Goal: Task Accomplishment & Management: Complete application form

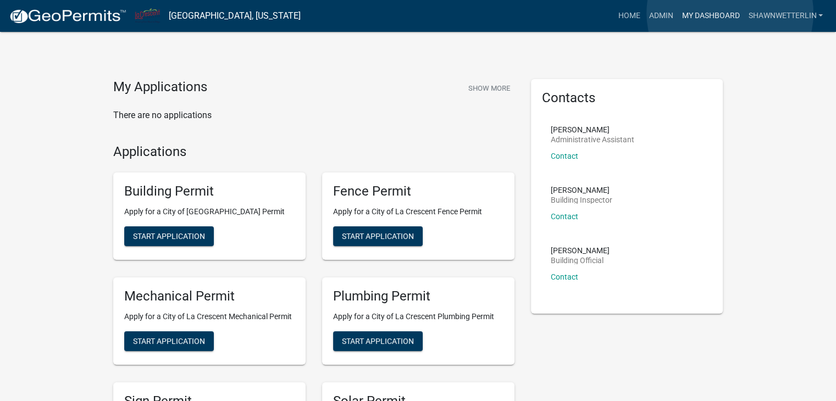
click at [730, 13] on link "My Dashboard" at bounding box center [710, 15] width 66 height 21
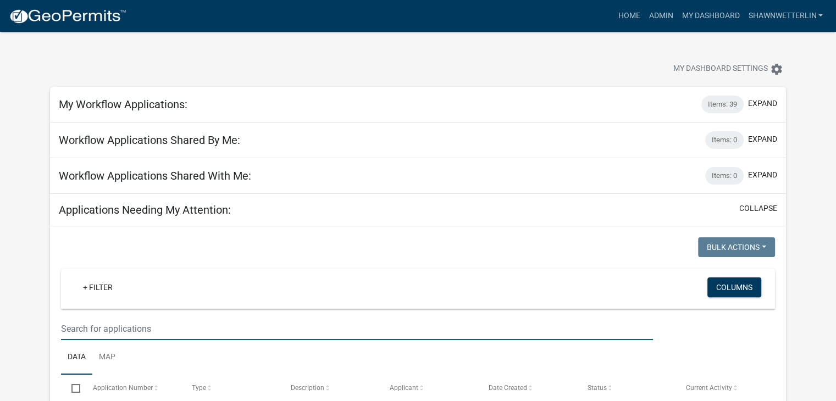
click at [94, 326] on input "text" at bounding box center [357, 329] width 592 height 23
type input "519"
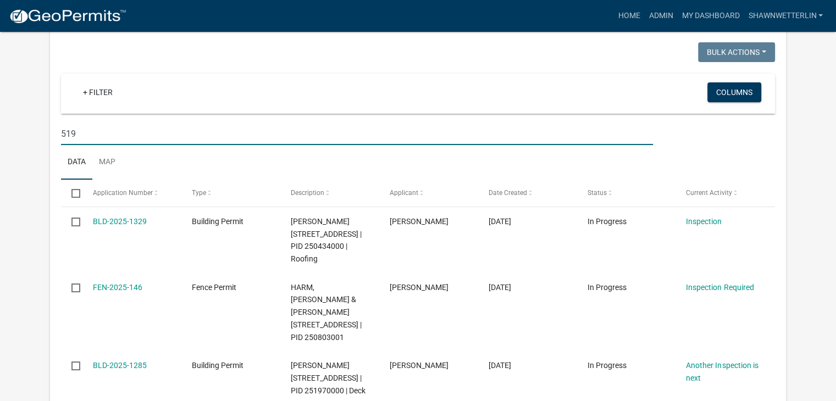
scroll to position [220, 0]
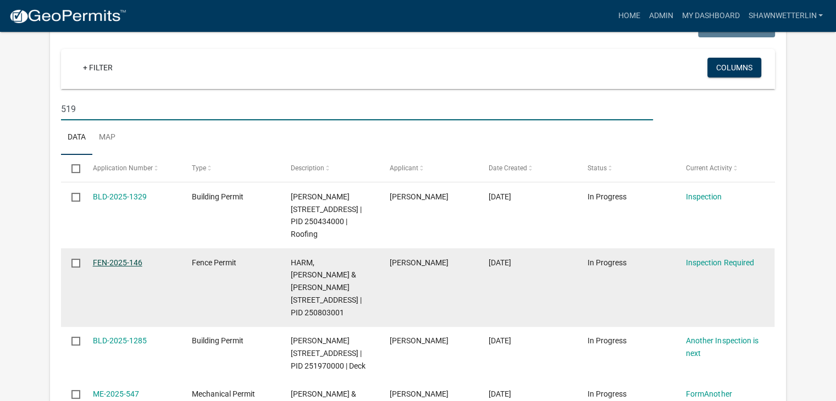
click at [127, 262] on link "FEN-2025-146" at bounding box center [117, 262] width 49 height 9
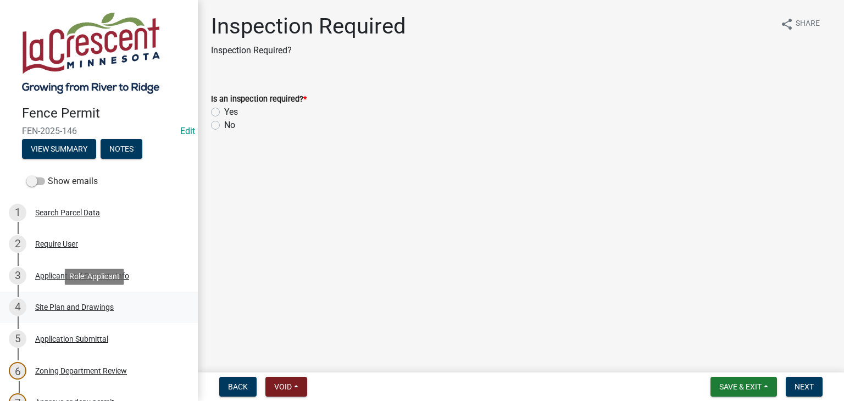
click at [85, 307] on div "Site Plan and Drawings" at bounding box center [74, 307] width 79 height 8
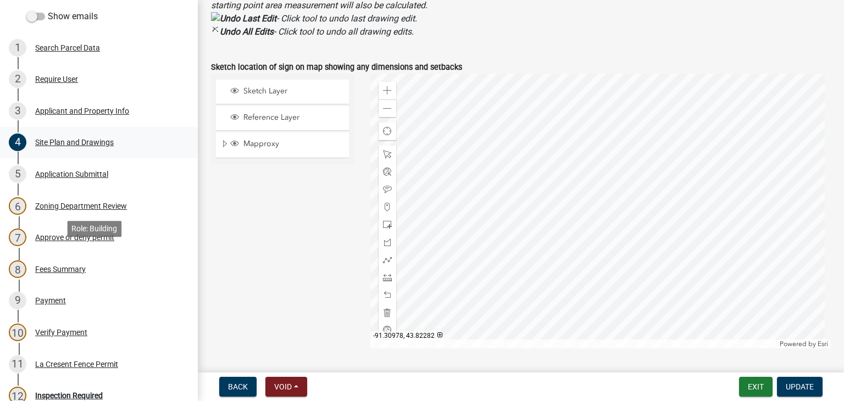
scroll to position [309, 0]
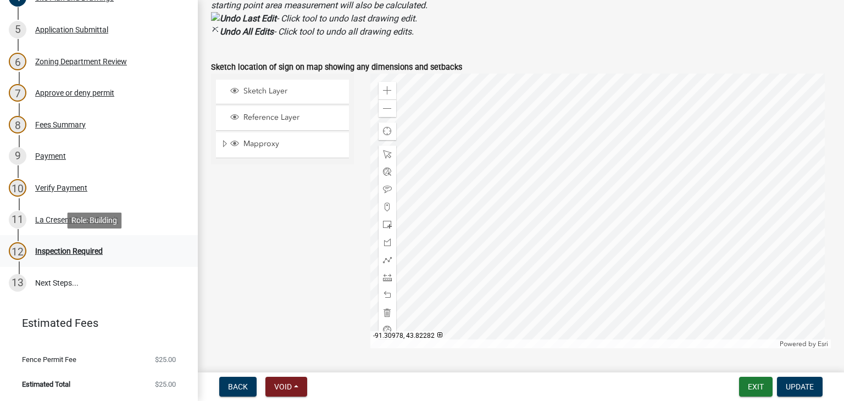
click at [85, 251] on div "Inspection Required" at bounding box center [69, 251] width 68 height 8
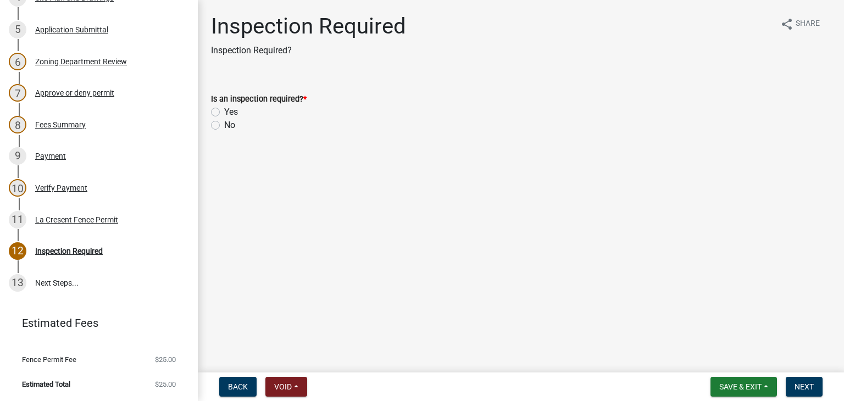
click at [224, 110] on label "Yes" at bounding box center [231, 112] width 14 height 13
click at [224, 110] on input "Yes" at bounding box center [227, 109] width 7 height 7
radio input "true"
click at [800, 385] on span "Next" at bounding box center [804, 386] width 19 height 9
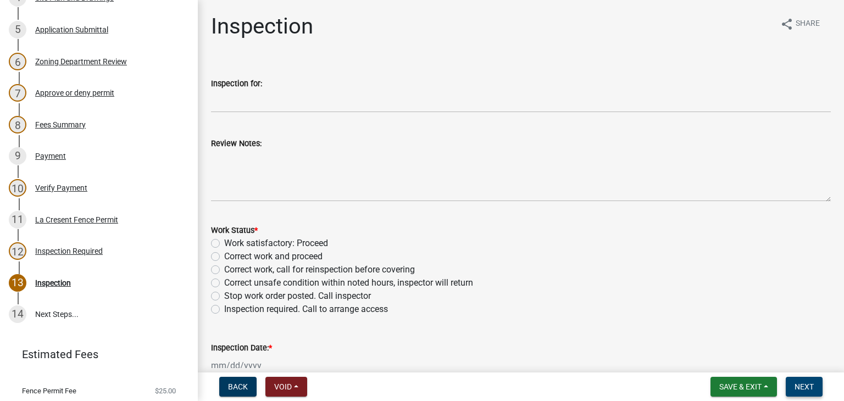
scroll to position [341, 0]
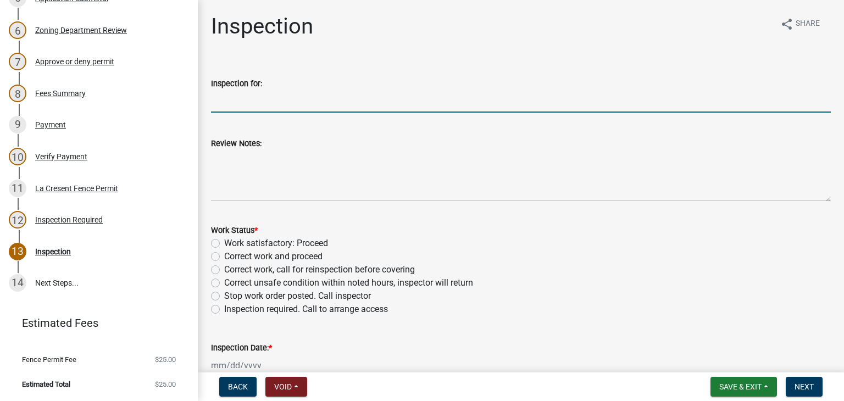
click at [244, 100] on input "Inspection for:" at bounding box center [521, 101] width 620 height 23
type input "Fence"
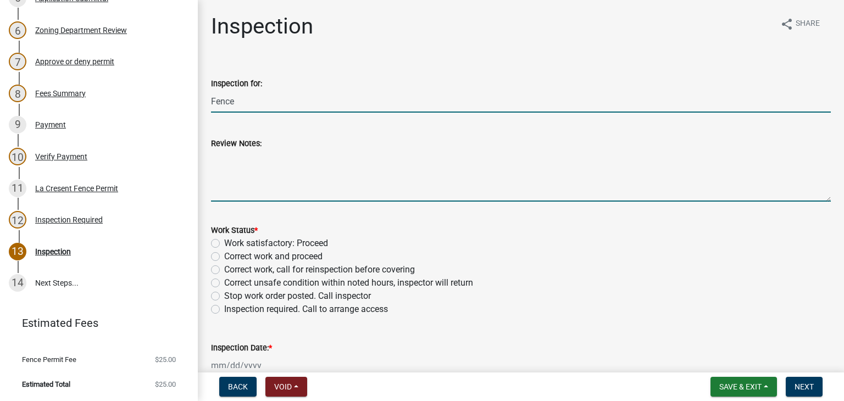
click at [242, 164] on textarea "Review Notes:" at bounding box center [521, 176] width 620 height 52
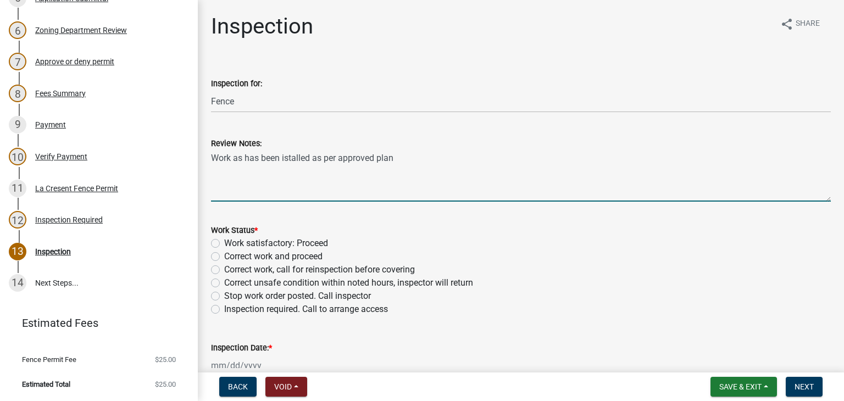
click at [286, 157] on textarea "Work as has been istalled as per approved plan" at bounding box center [521, 176] width 620 height 52
click at [231, 158] on textarea "Work as has been installed as per approved plan" at bounding box center [521, 176] width 620 height 52
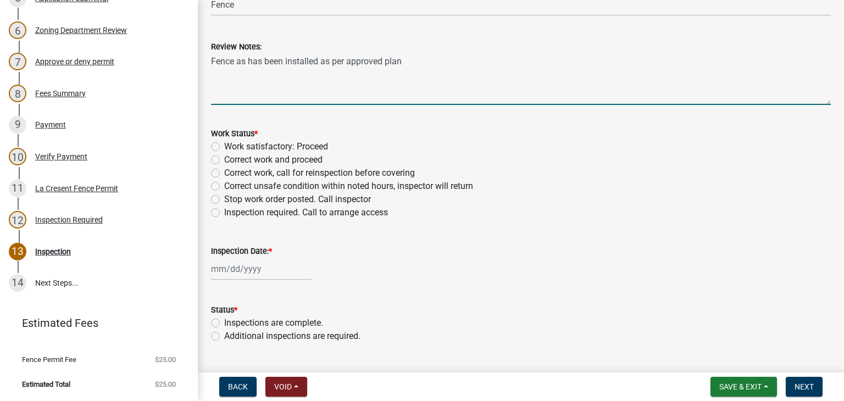
scroll to position [110, 0]
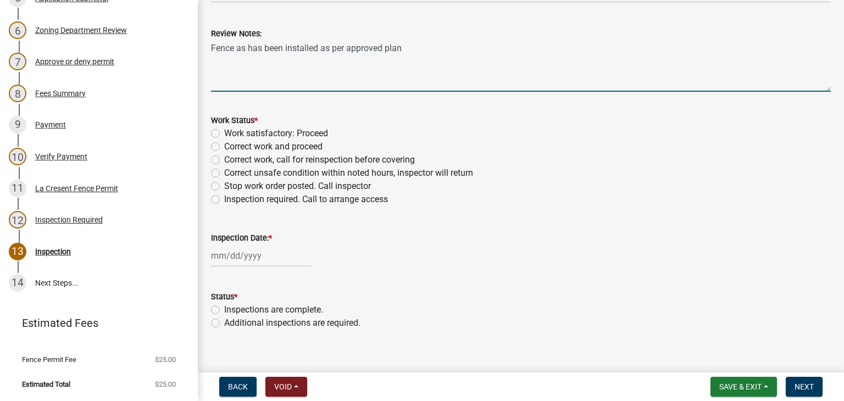
type textarea "Fence as has been installed as per approved plan"
click at [224, 135] on label "Work satisfactory: Proceed" at bounding box center [276, 133] width 104 height 13
click at [224, 134] on input "Work satisfactory: Proceed" at bounding box center [227, 130] width 7 height 7
radio input "true"
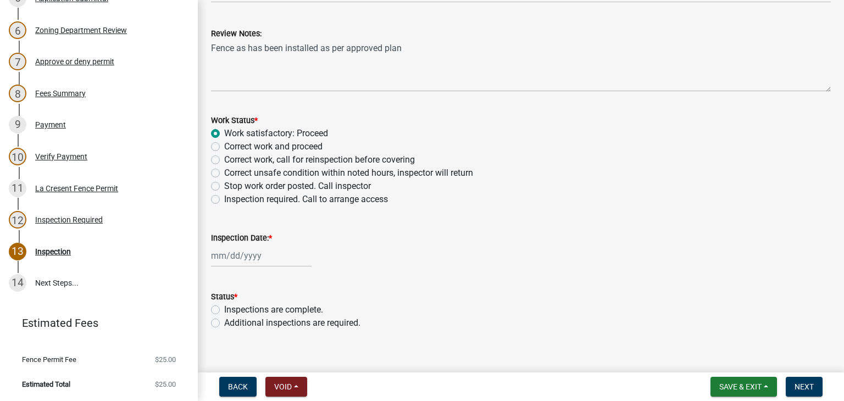
click at [255, 258] on div at bounding box center [261, 256] width 101 height 23
select select "9"
select select "2025"
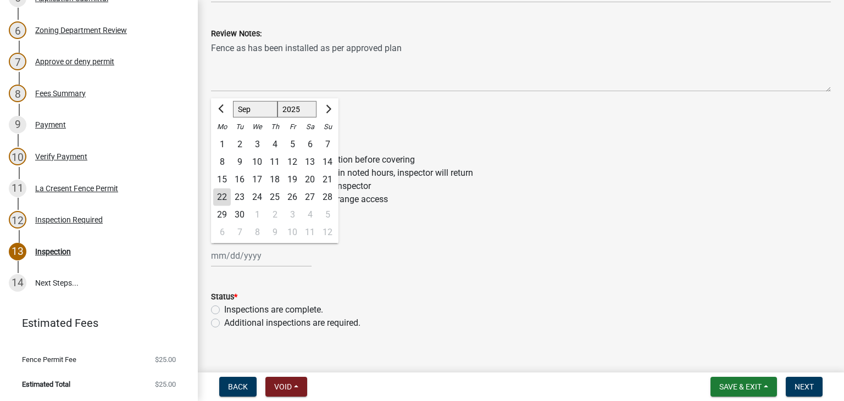
click at [220, 198] on div "22" at bounding box center [222, 197] width 18 height 18
type input "[DATE]"
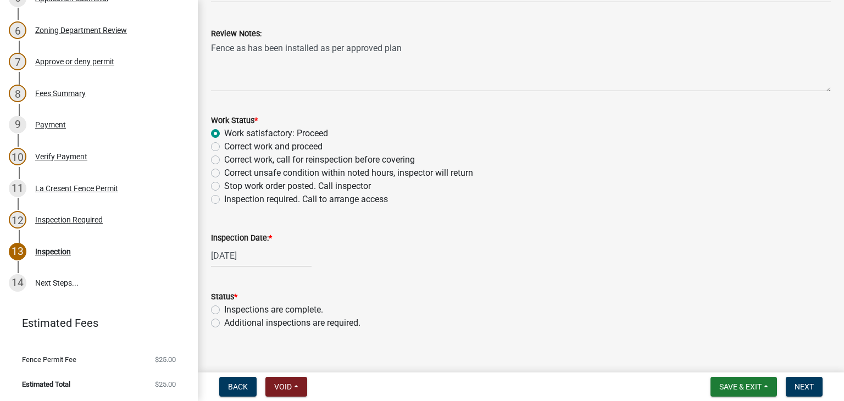
click at [224, 310] on label "Inspections are complete." at bounding box center [273, 309] width 99 height 13
click at [224, 310] on input "Inspections are complete." at bounding box center [227, 306] width 7 height 7
radio input "true"
click at [801, 387] on span "Next" at bounding box center [804, 386] width 19 height 9
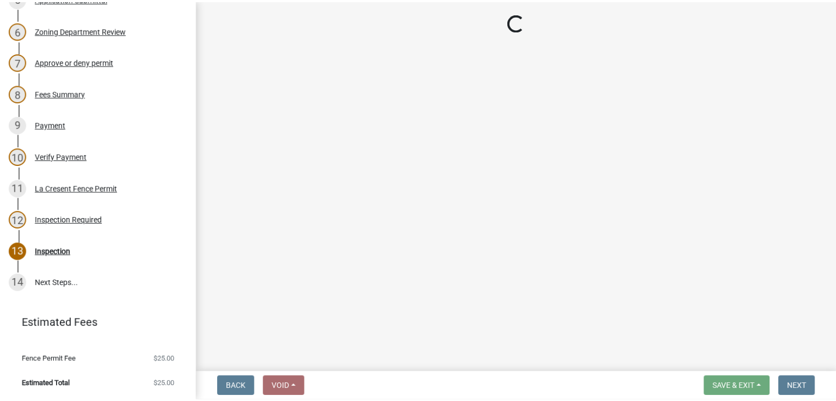
scroll to position [373, 0]
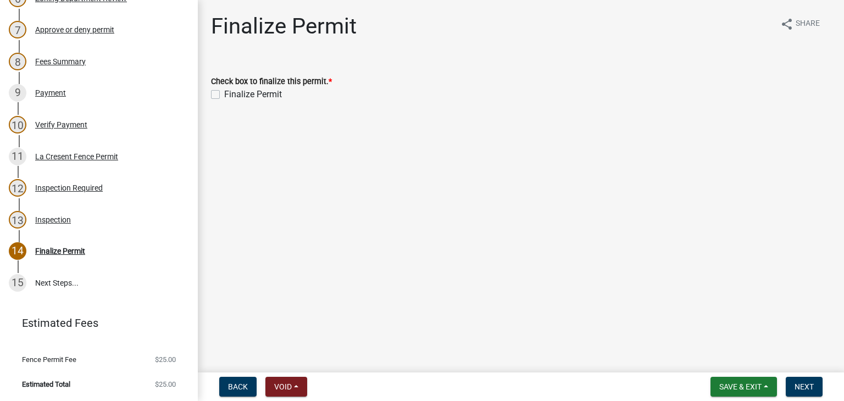
click at [224, 91] on label "Finalize Permit" at bounding box center [253, 94] width 58 height 13
click at [224, 91] on input "Finalize Permit" at bounding box center [227, 91] width 7 height 7
checkbox input "true"
click at [807, 385] on span "Next" at bounding box center [804, 386] width 19 height 9
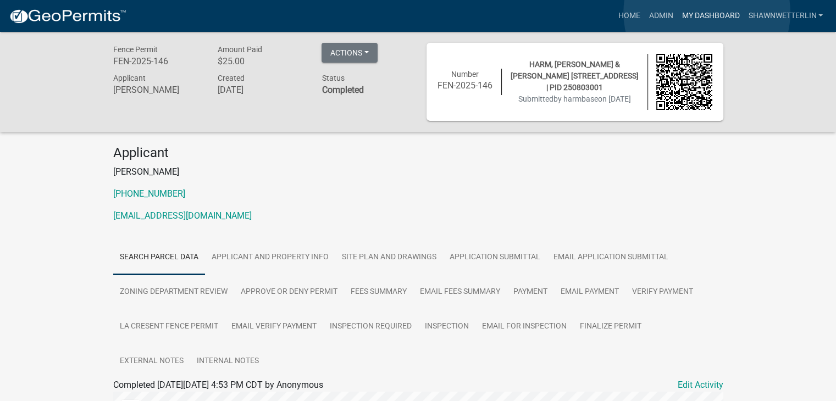
click at [707, 13] on link "My Dashboard" at bounding box center [710, 15] width 66 height 21
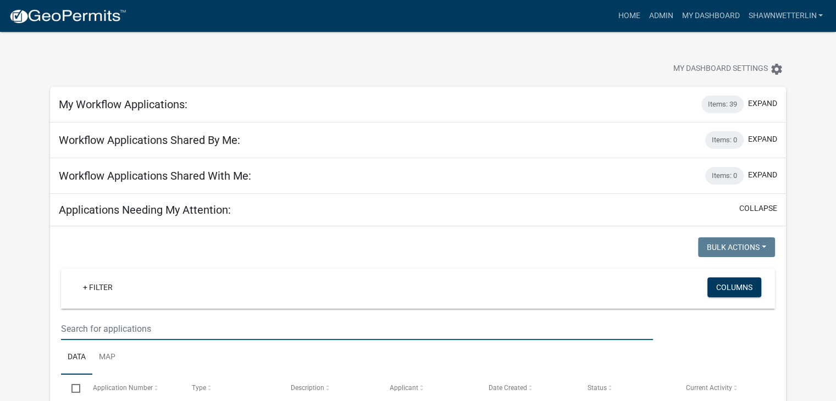
click at [85, 324] on input "text" at bounding box center [357, 329] width 592 height 23
type input "113 sycamore"
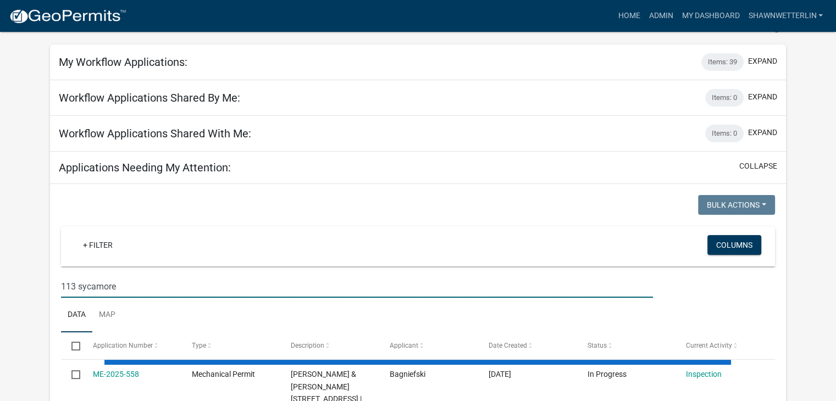
scroll to position [110, 0]
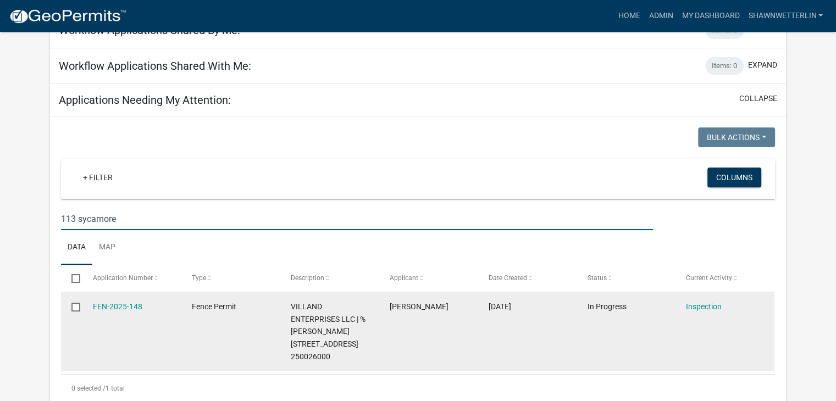
click at [130, 301] on div "FEN-2025-148" at bounding box center [132, 307] width 78 height 13
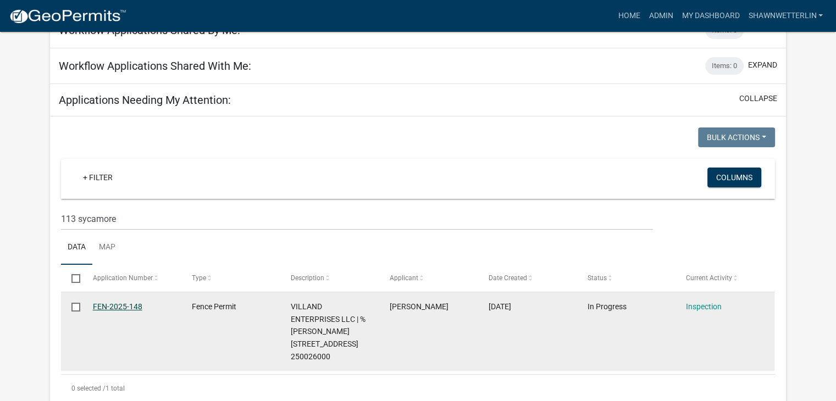
click at [127, 308] on link "FEN-2025-148" at bounding box center [117, 306] width 49 height 9
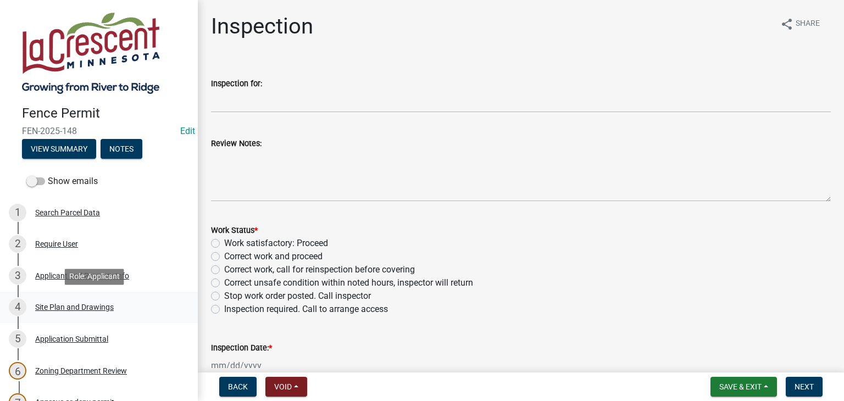
click at [111, 309] on div "Site Plan and Drawings" at bounding box center [74, 307] width 79 height 8
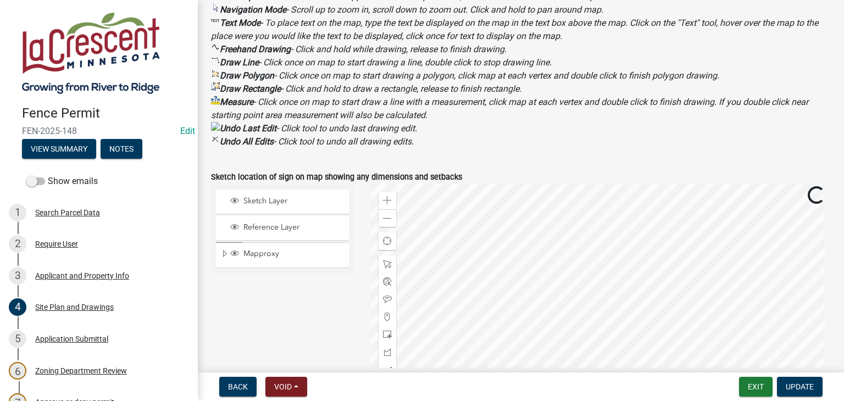
scroll to position [495, 0]
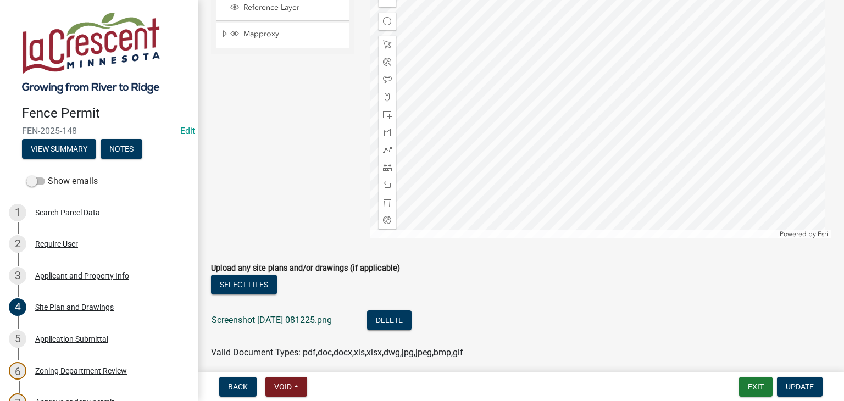
click at [330, 321] on link "Screenshot [DATE] 081225.png" at bounding box center [272, 320] width 120 height 10
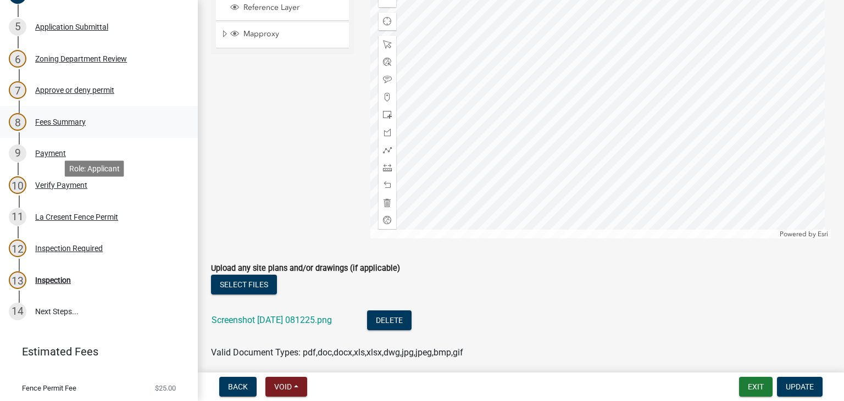
scroll to position [330, 0]
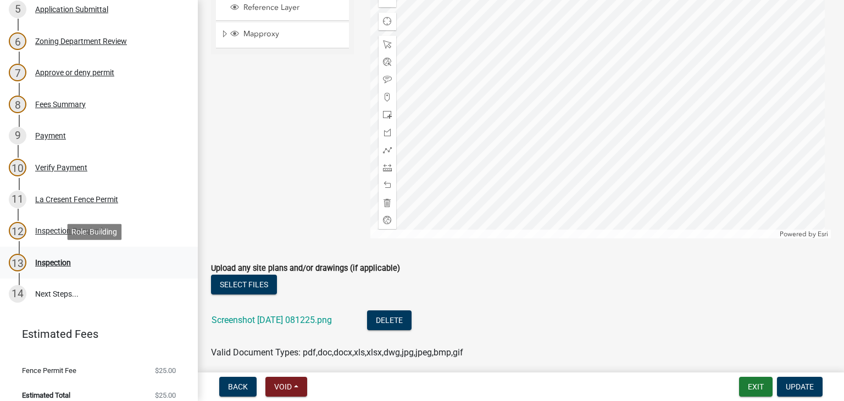
click at [65, 260] on div "Inspection" at bounding box center [53, 263] width 36 height 8
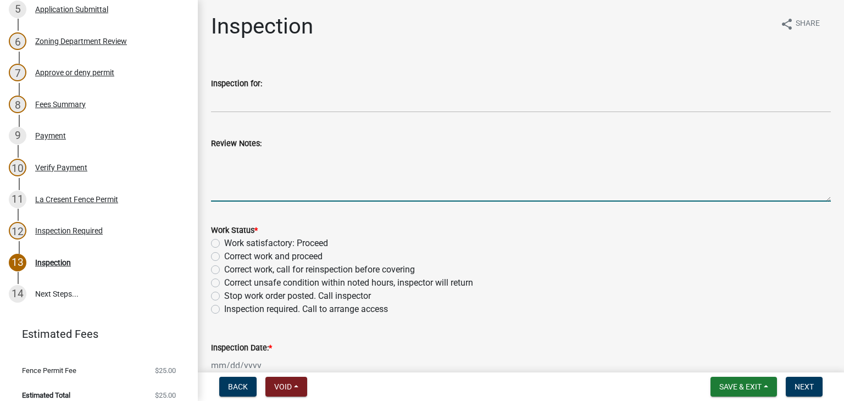
click at [237, 168] on textarea "Review Notes:" at bounding box center [521, 176] width 620 height 52
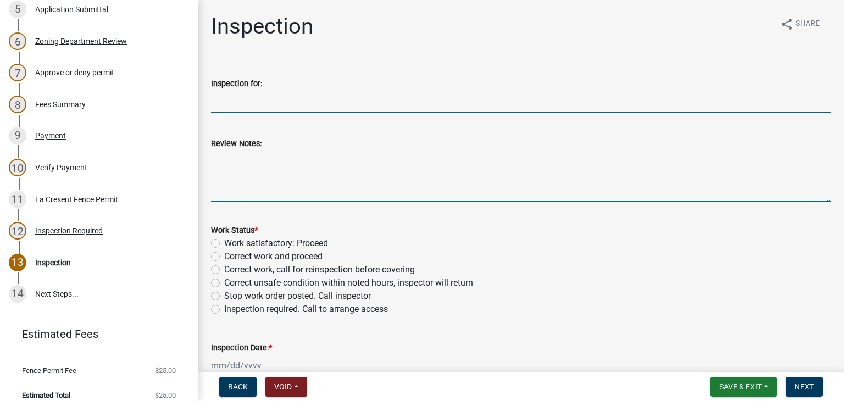
click at [252, 104] on input "Inspection for:" at bounding box center [521, 101] width 620 height 23
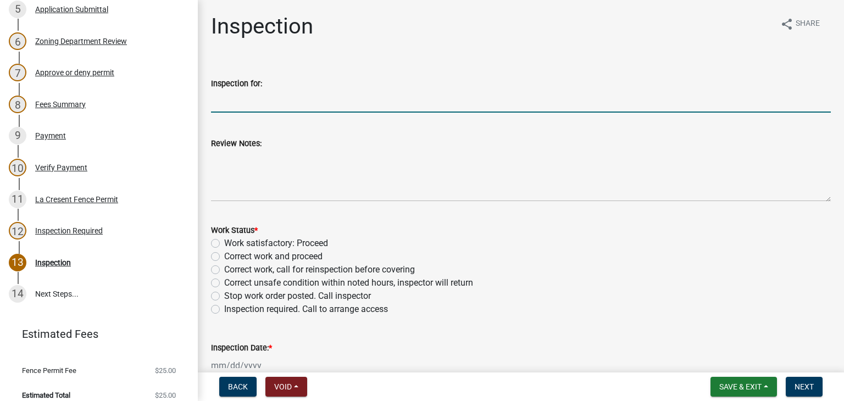
type input "Fence"
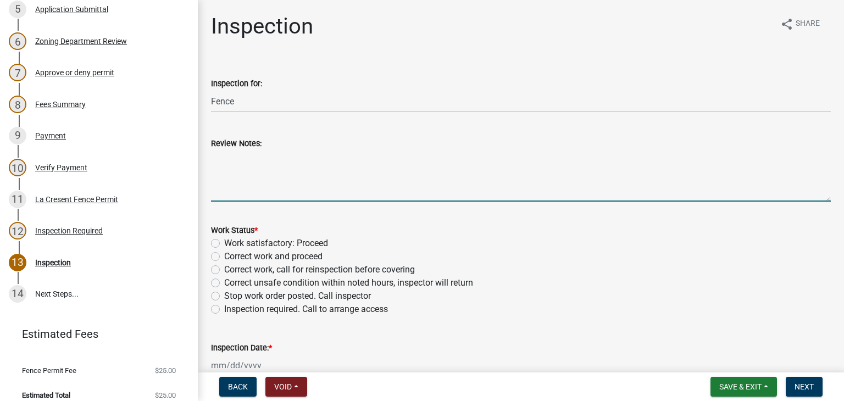
click at [243, 168] on textarea "Review Notes:" at bounding box center [521, 176] width 620 height 52
click at [243, 168] on textarea "Fence has been installed according to approved plan" at bounding box center [521, 176] width 620 height 52
click at [420, 154] on textarea "Fence has been installed according to approved plan" at bounding box center [521, 176] width 620 height 52
type textarea "Fence has been installed according to approved plan"
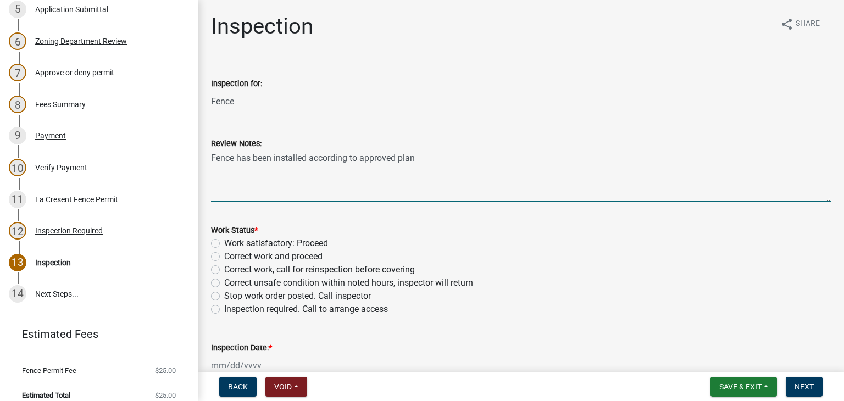
click at [224, 245] on label "Work satisfactory: Proceed" at bounding box center [276, 243] width 104 height 13
click at [224, 244] on input "Work satisfactory: Proceed" at bounding box center [227, 240] width 7 height 7
radio input "true"
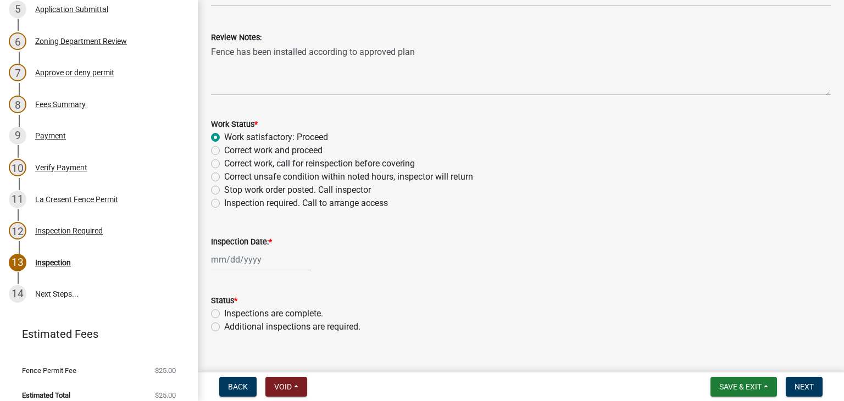
scroll to position [124, 0]
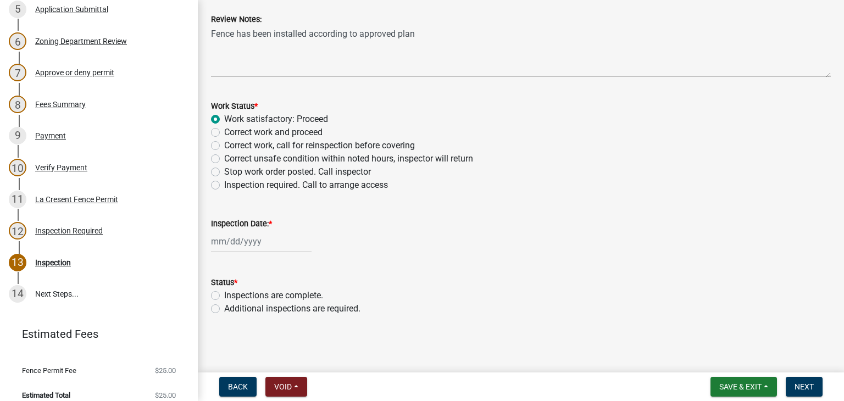
click at [250, 247] on input "Inspection Date: *" at bounding box center [261, 241] width 101 height 23
select select "9"
select select "2025"
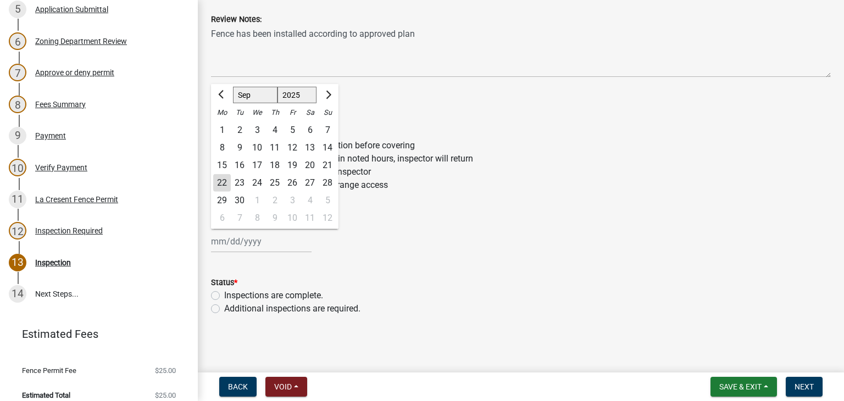
click at [222, 179] on div "22" at bounding box center [222, 183] width 18 height 18
type input "[DATE]"
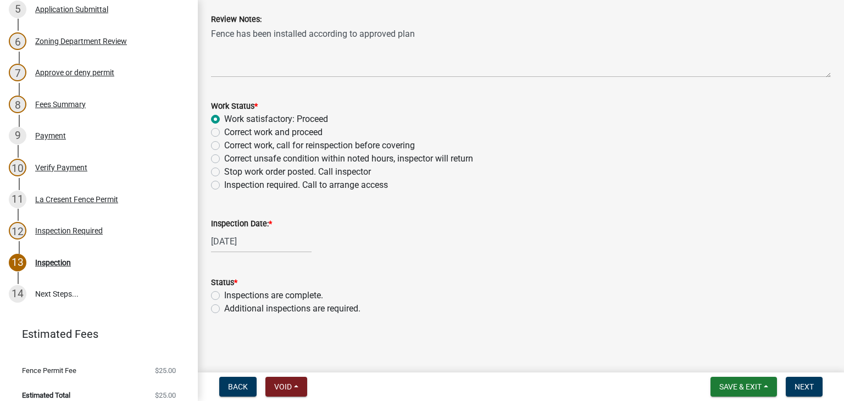
click at [224, 297] on label "Inspections are complete." at bounding box center [273, 295] width 99 height 13
click at [224, 296] on input "Inspections are complete." at bounding box center [227, 292] width 7 height 7
radio input "true"
click at [807, 392] on button "Next" at bounding box center [804, 387] width 37 height 20
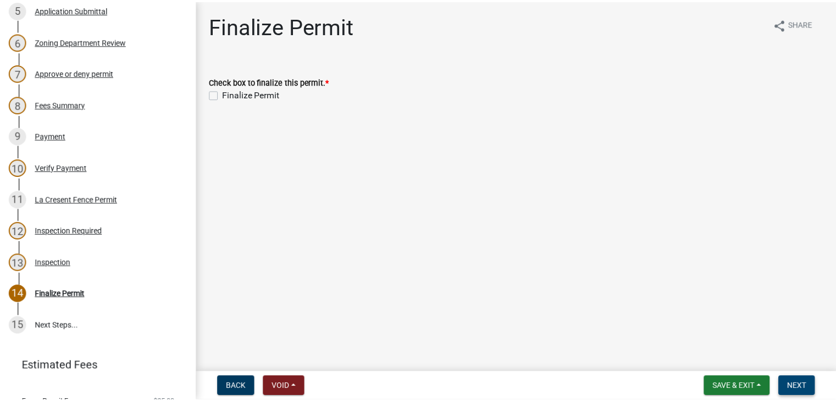
scroll to position [361, 0]
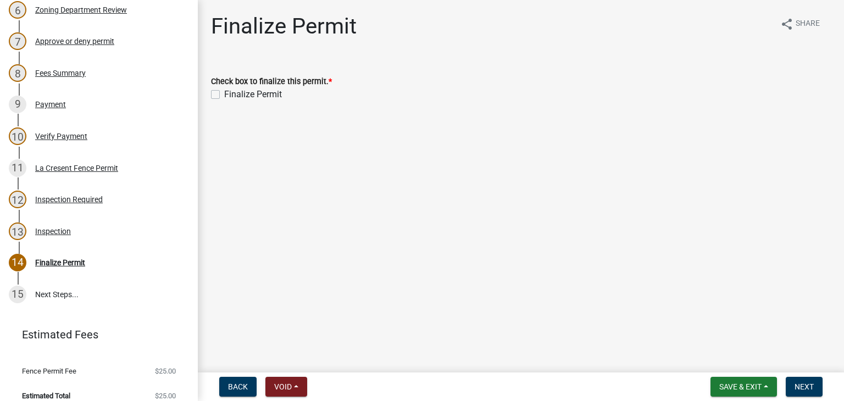
click at [224, 94] on label "Finalize Permit" at bounding box center [253, 94] width 58 height 13
click at [224, 94] on input "Finalize Permit" at bounding box center [227, 91] width 7 height 7
checkbox input "true"
click at [809, 386] on span "Next" at bounding box center [804, 386] width 19 height 9
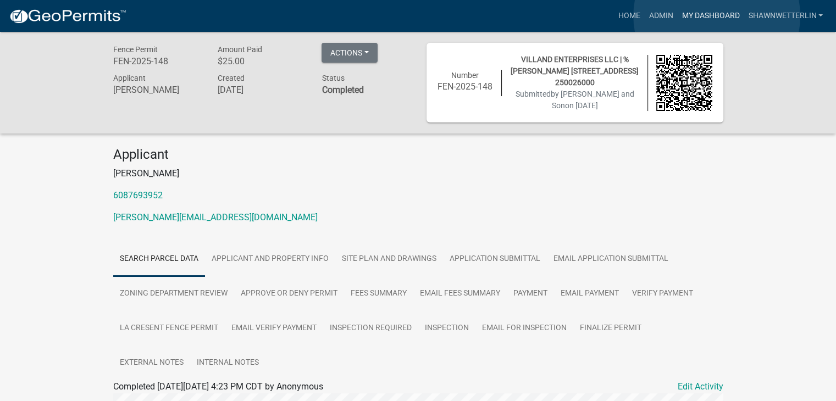
click at [717, 16] on link "My Dashboard" at bounding box center [710, 15] width 66 height 21
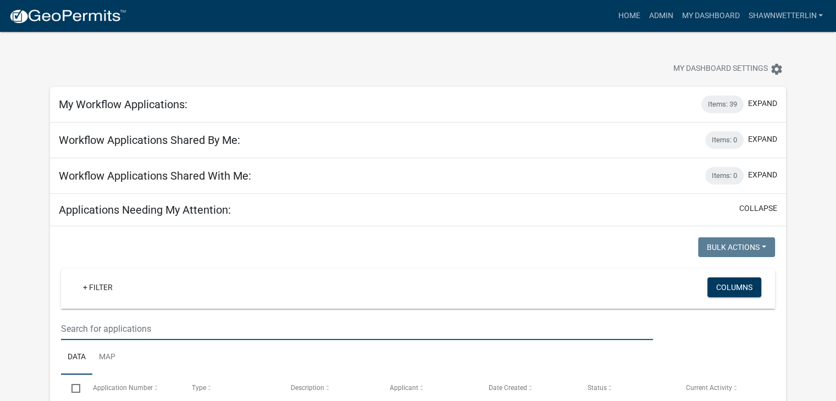
click at [84, 335] on input "text" at bounding box center [357, 329] width 592 height 23
type input "1434 [PERSON_NAME]"
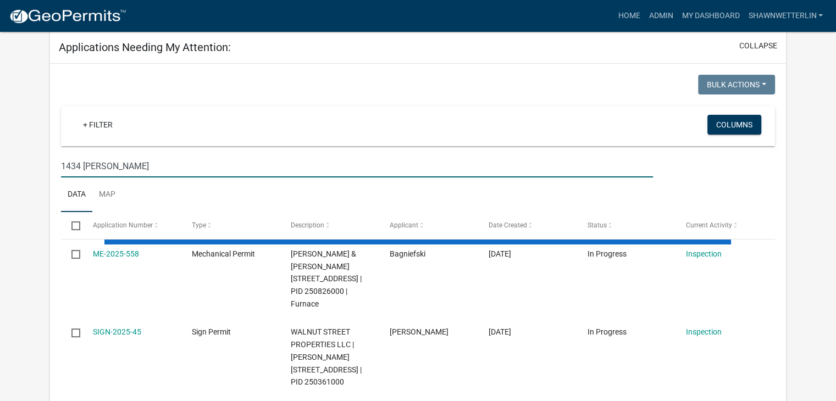
scroll to position [165, 0]
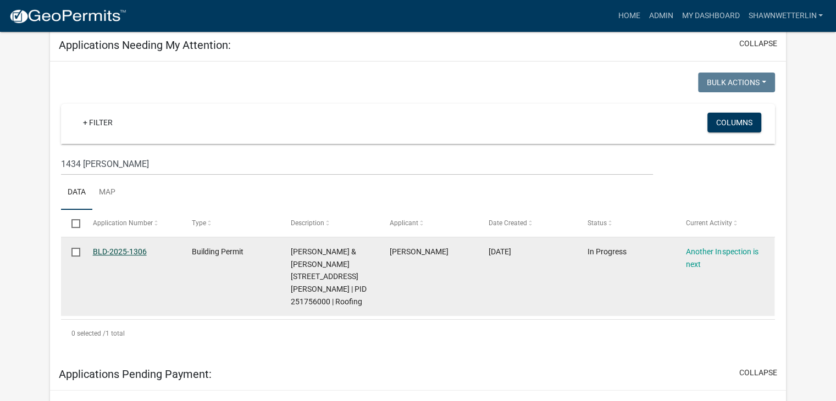
click at [120, 256] on link "BLD-2025-1306" at bounding box center [120, 251] width 54 height 9
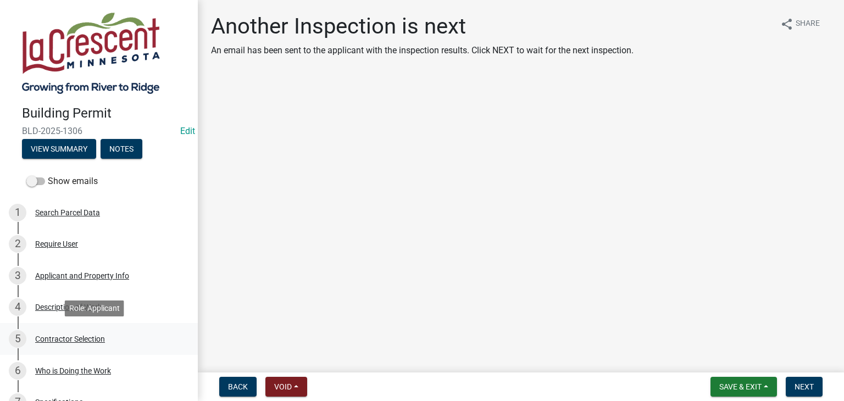
click at [76, 339] on div "Contractor Selection" at bounding box center [70, 339] width 70 height 8
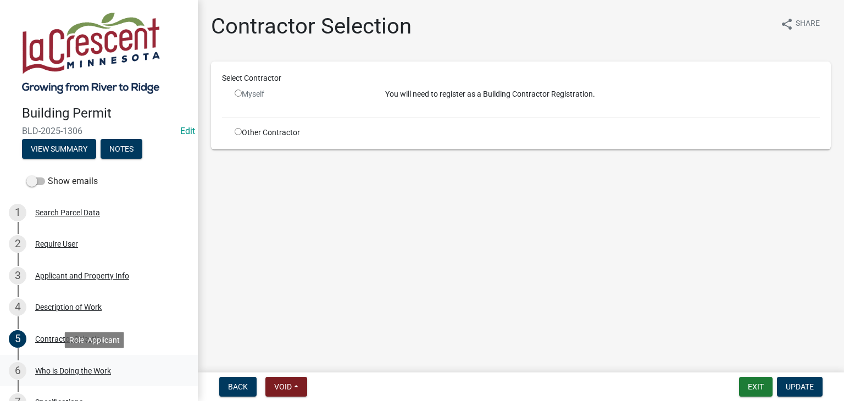
click at [74, 368] on div "Who is Doing the Work" at bounding box center [73, 371] width 76 height 8
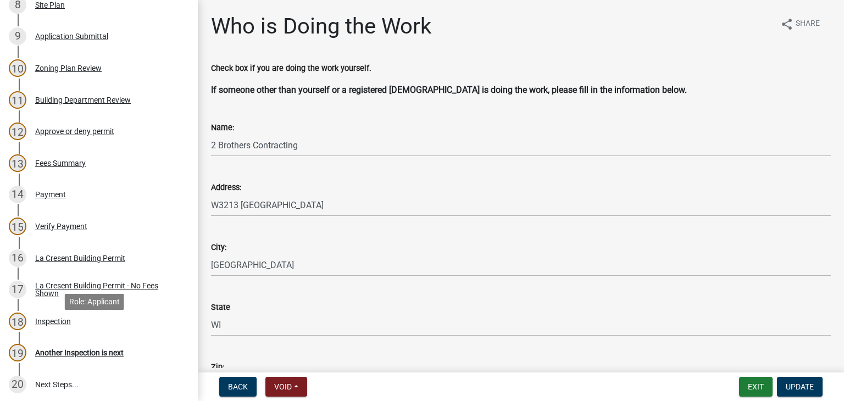
scroll to position [440, 0]
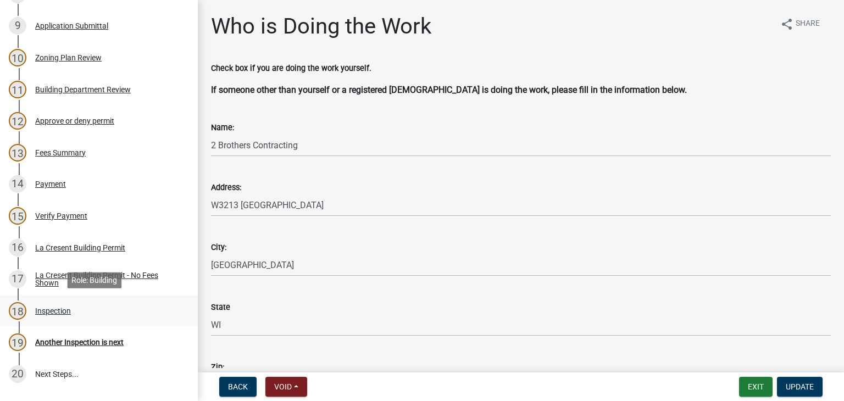
click at [42, 308] on div "Inspection" at bounding box center [53, 311] width 36 height 8
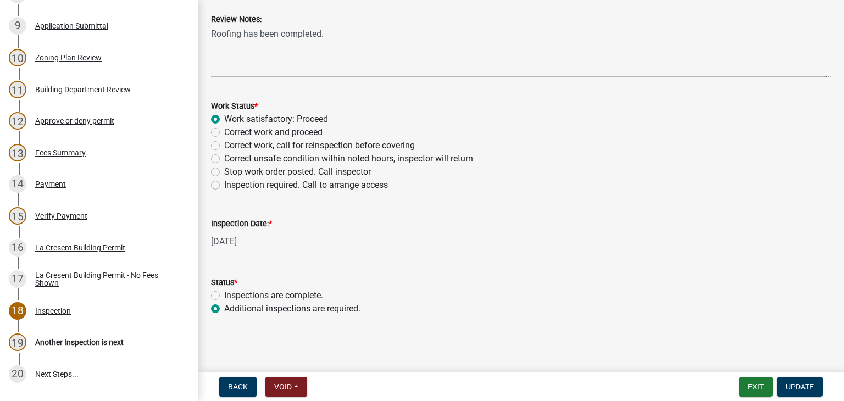
scroll to position [437, 0]
click at [224, 296] on label "Inspections are complete." at bounding box center [273, 295] width 99 height 13
click at [224, 296] on input "Inspections are complete." at bounding box center [227, 292] width 7 height 7
radio input "true"
click at [794, 382] on span "Update" at bounding box center [800, 386] width 28 height 9
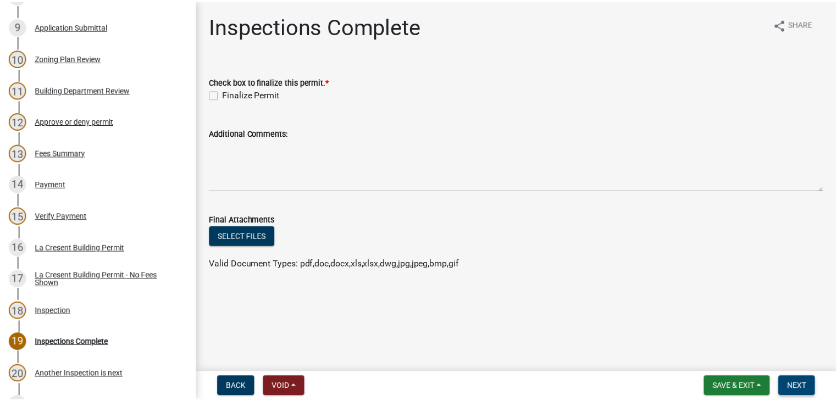
scroll to position [471, 0]
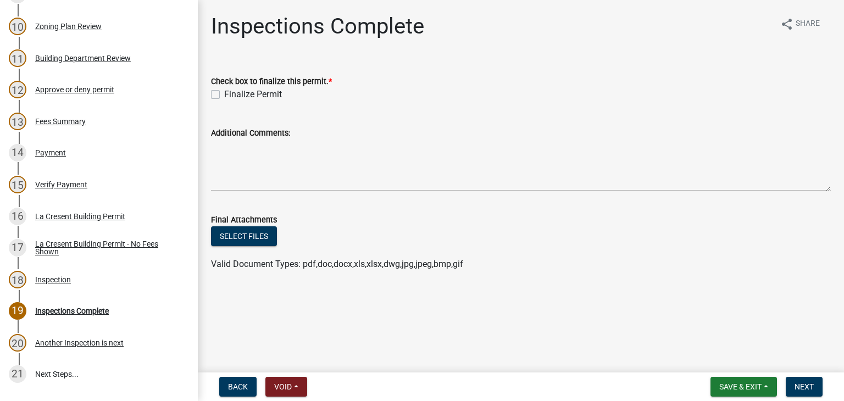
click at [224, 97] on label "Finalize Permit" at bounding box center [253, 94] width 58 height 13
click at [224, 95] on input "Finalize Permit" at bounding box center [227, 91] width 7 height 7
checkbox input "true"
click at [806, 386] on span "Next" at bounding box center [804, 386] width 19 height 9
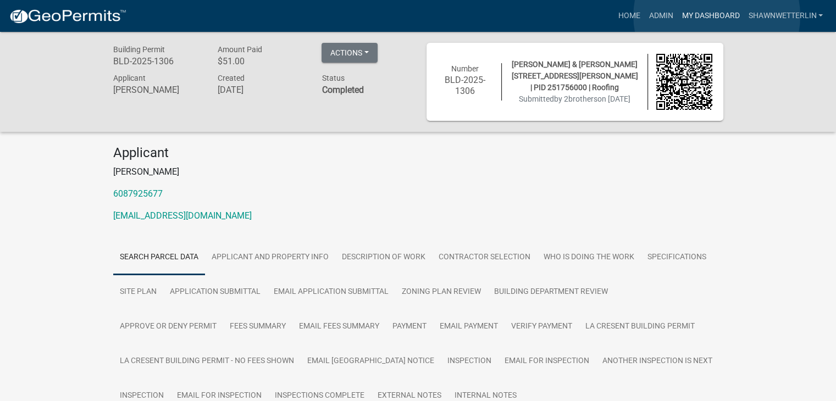
click at [717, 16] on link "My Dashboard" at bounding box center [710, 15] width 66 height 21
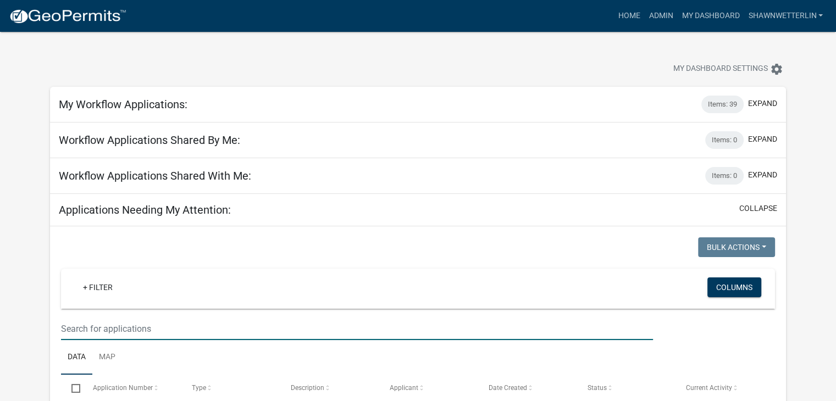
click at [111, 323] on input "text" at bounding box center [357, 329] width 592 height 23
type input "825 14th"
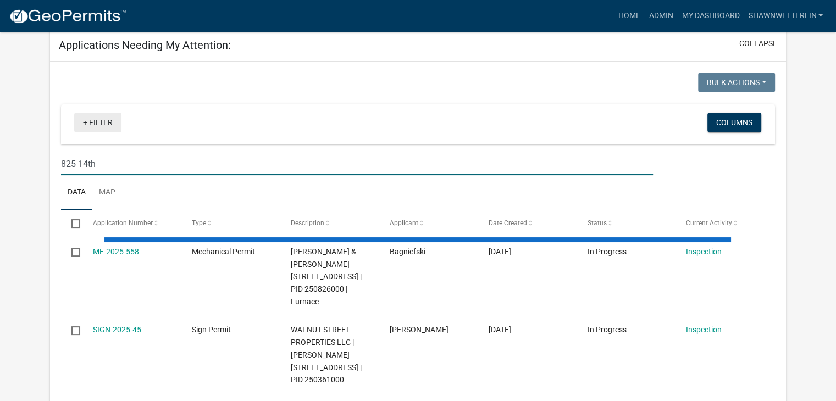
scroll to position [220, 0]
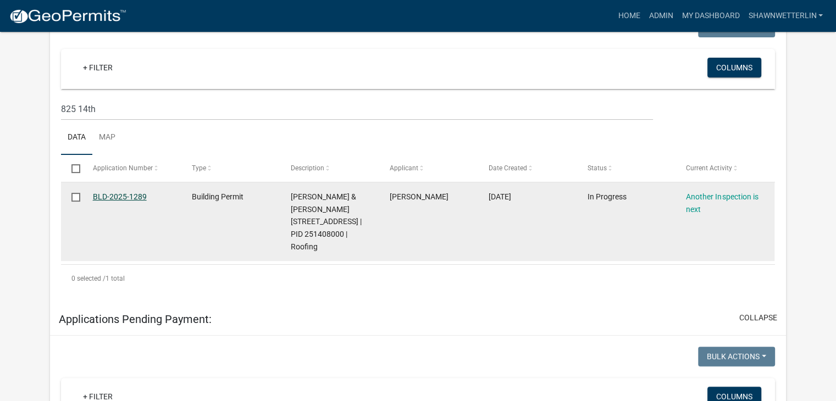
click at [132, 192] on link "BLD-2025-1289" at bounding box center [120, 196] width 54 height 9
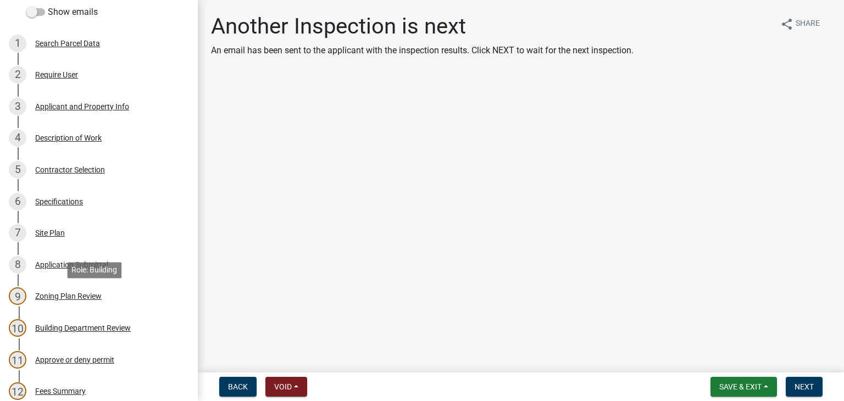
scroll to position [165, 0]
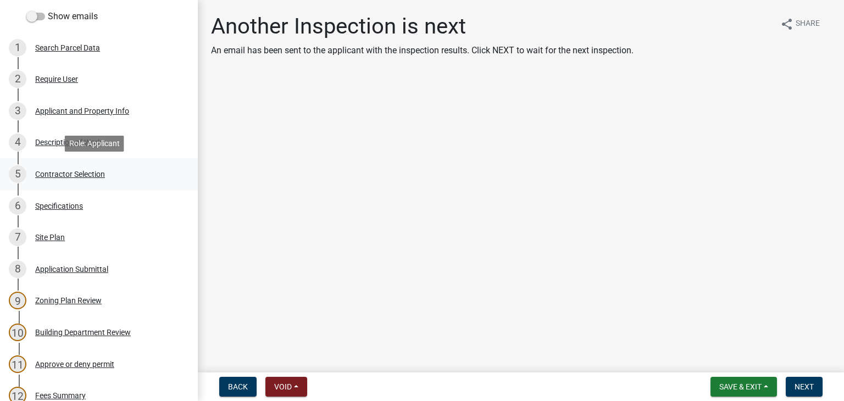
click at [67, 175] on div "Contractor Selection" at bounding box center [70, 174] width 70 height 8
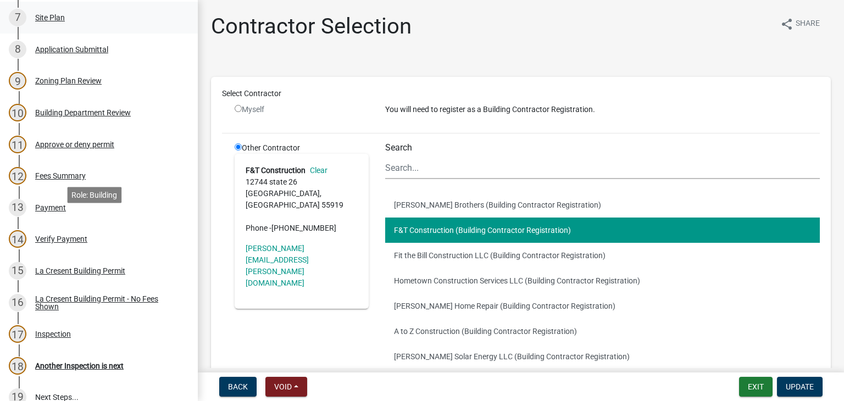
scroll to position [495, 0]
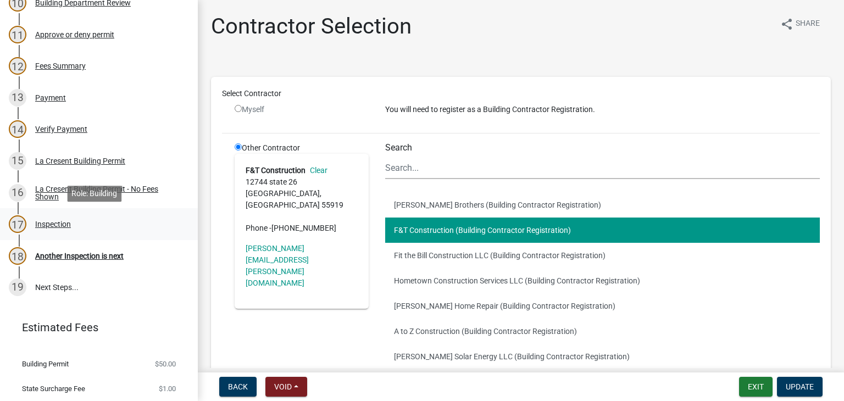
click at [61, 223] on div "Inspection" at bounding box center [53, 224] width 36 height 8
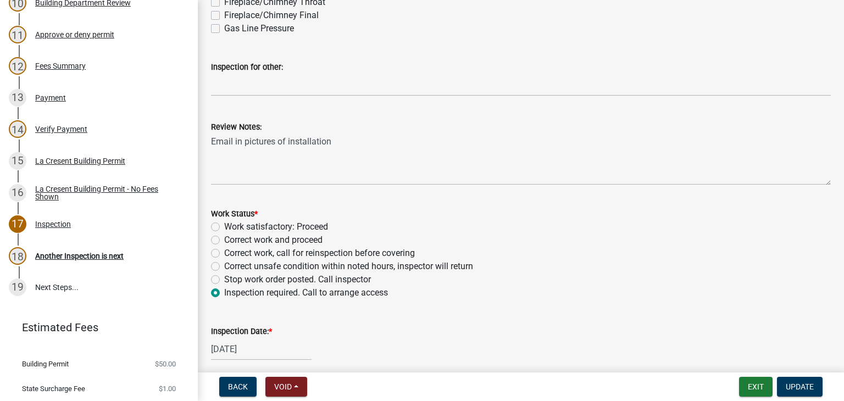
scroll to position [385, 0]
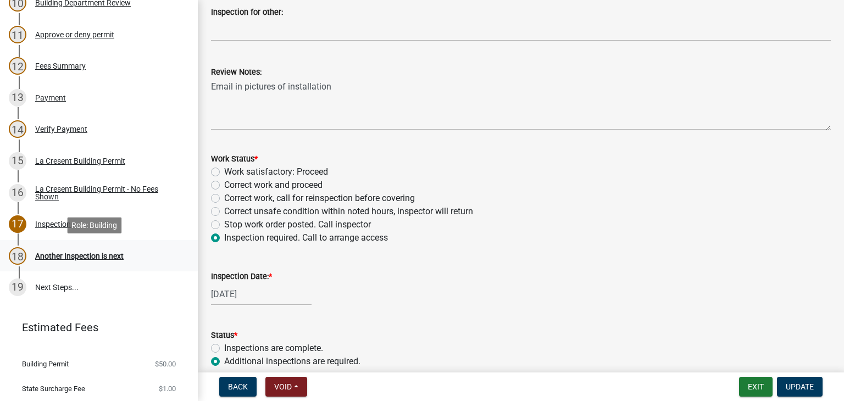
click at [70, 255] on div "Another Inspection is next" at bounding box center [79, 256] width 88 height 8
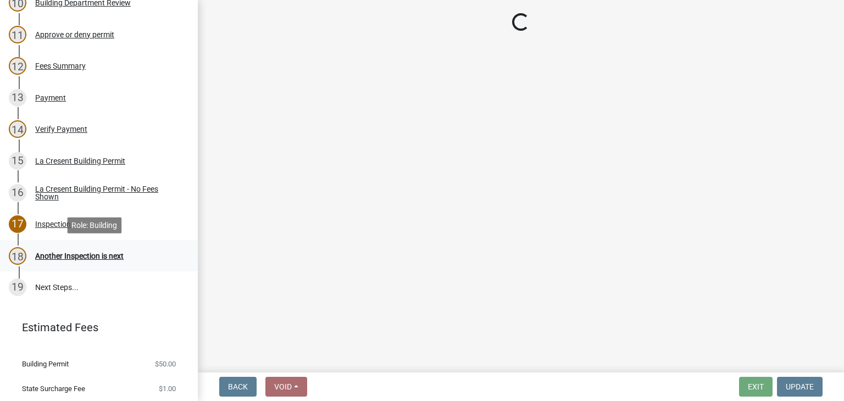
scroll to position [0, 0]
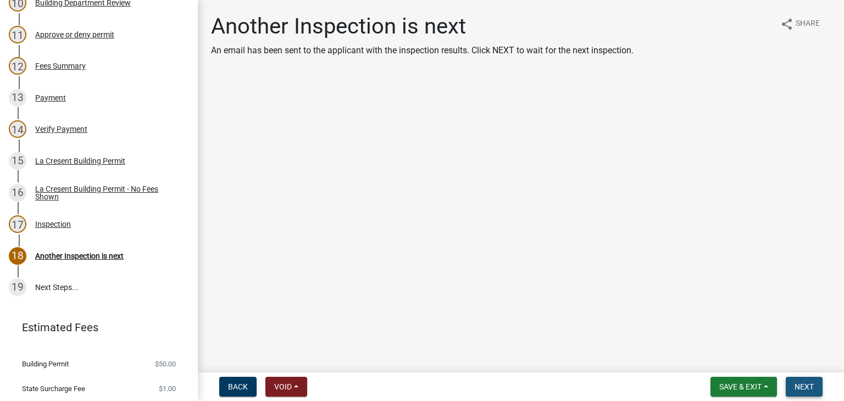
click at [812, 382] on span "Next" at bounding box center [804, 386] width 19 height 9
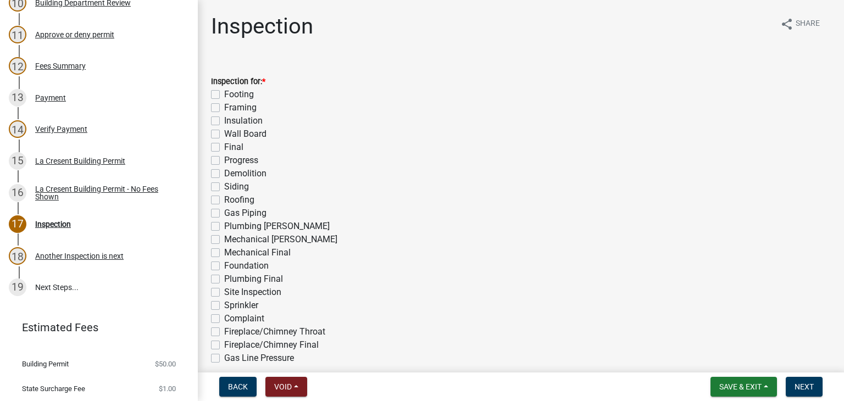
click at [224, 147] on label "Final" at bounding box center [233, 147] width 19 height 13
click at [224, 147] on input "Final" at bounding box center [227, 144] width 7 height 7
checkbox input "true"
checkbox input "false"
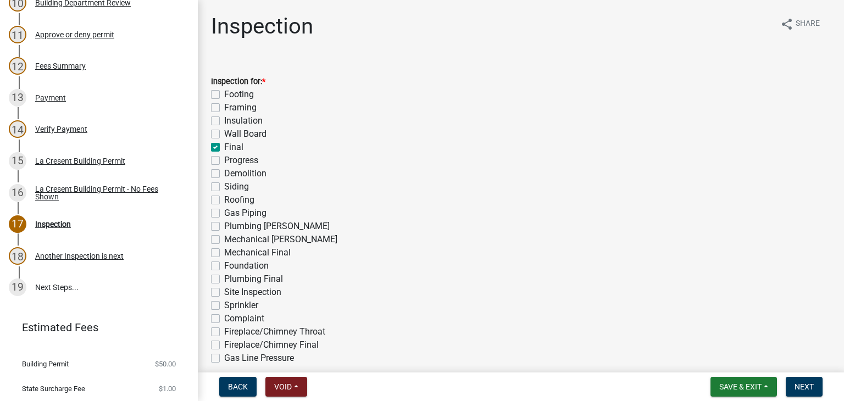
checkbox input "false"
checkbox input "true"
checkbox input "false"
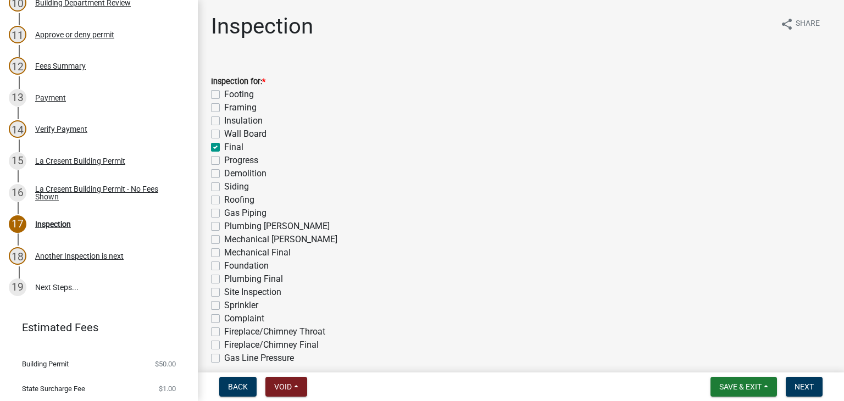
checkbox input "false"
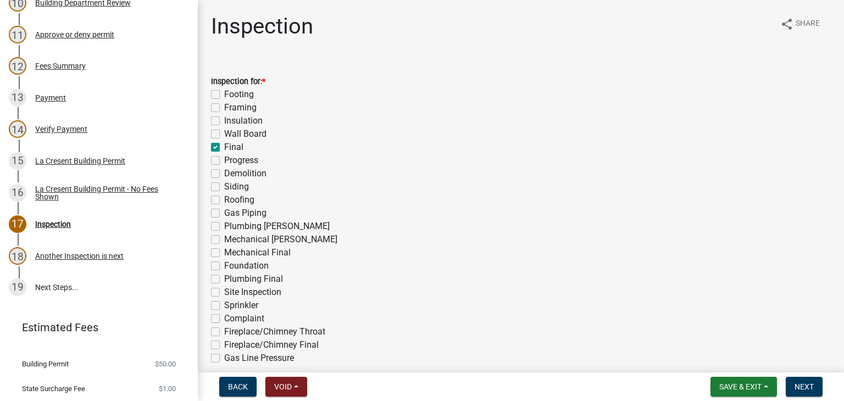
checkbox input "false"
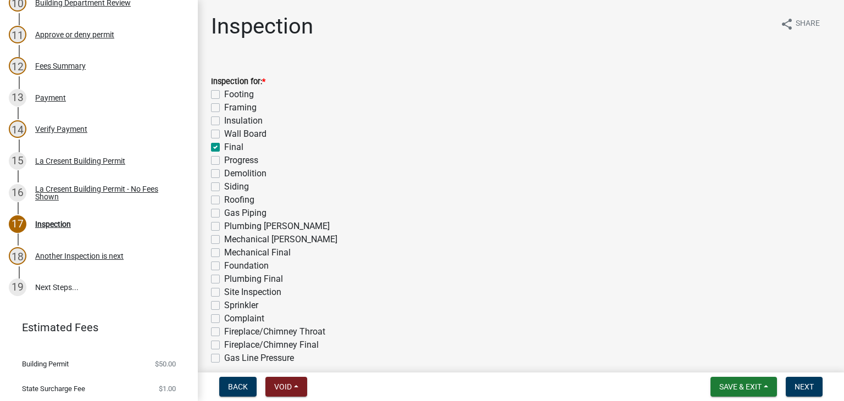
checkbox input "false"
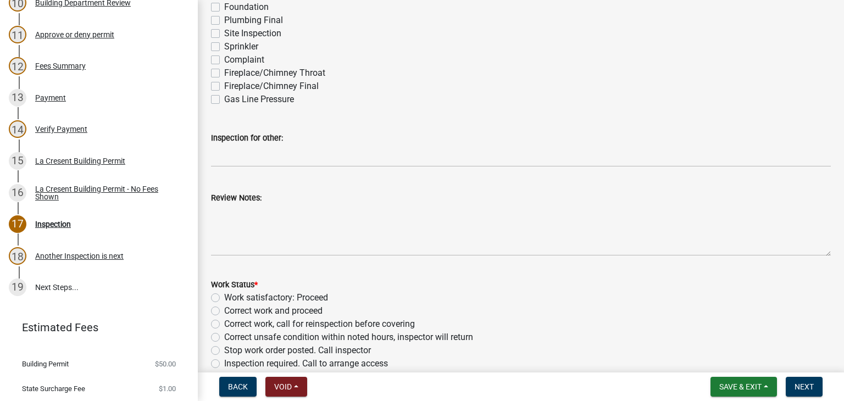
scroll to position [275, 0]
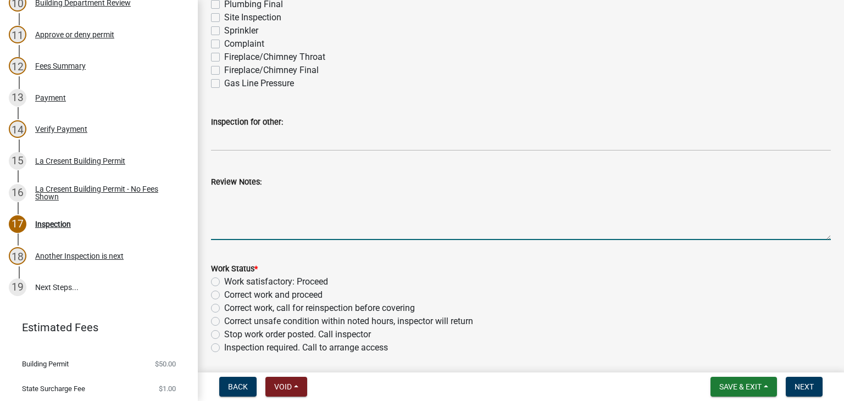
click at [279, 205] on textarea "Review Notes:" at bounding box center [521, 214] width 620 height 52
type textarea "Work has been completed."
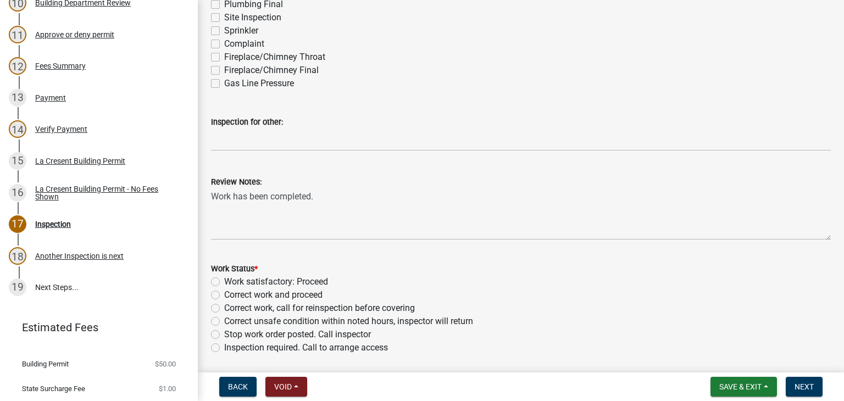
click at [224, 282] on label "Work satisfactory: Proceed" at bounding box center [276, 281] width 104 height 13
click at [224, 282] on input "Work satisfactory: Proceed" at bounding box center [227, 278] width 7 height 7
radio input "true"
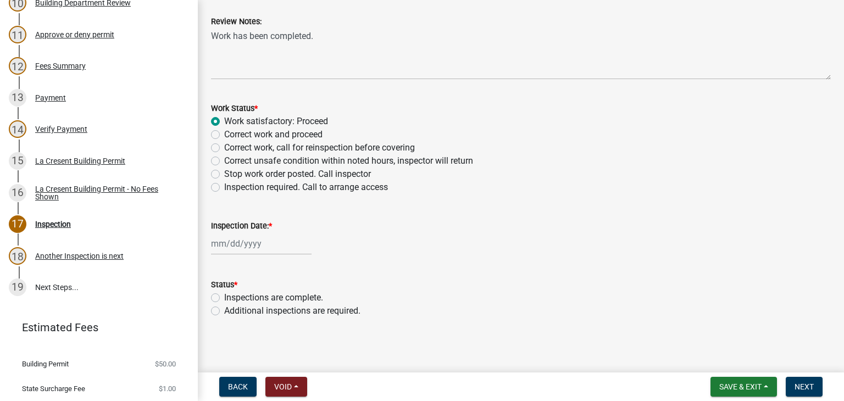
scroll to position [437, 0]
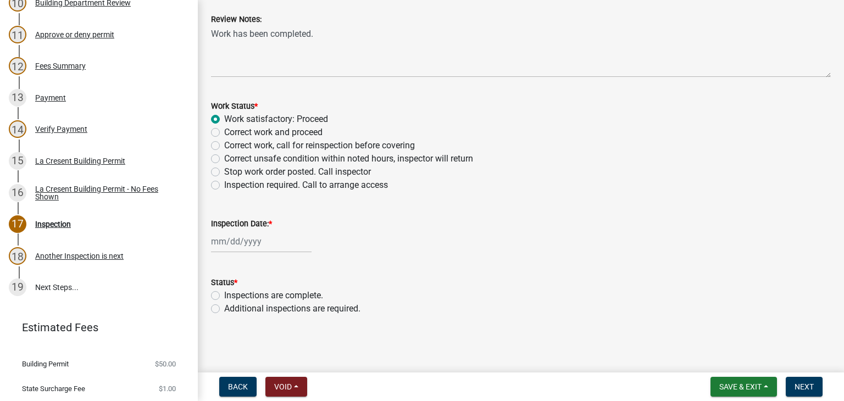
select select "9"
select select "2025"
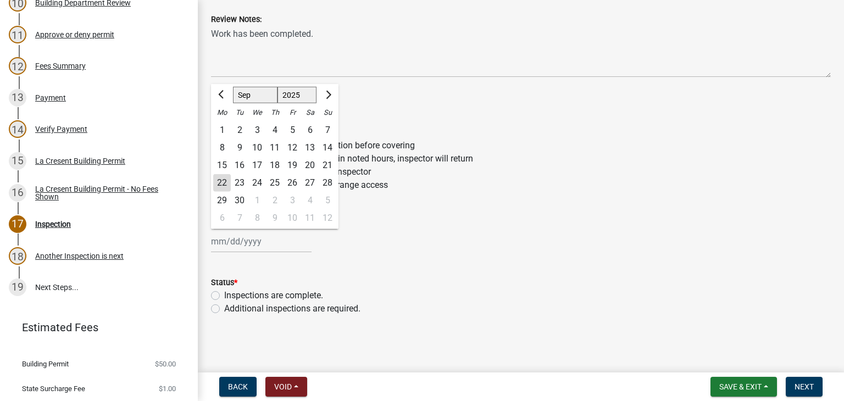
click at [265, 246] on div "[PERSON_NAME] Feb Mar Apr [PERSON_NAME][DATE] Oct Nov [DATE] 1526 1527 1528 152…" at bounding box center [261, 241] width 101 height 23
click at [219, 183] on div "22" at bounding box center [222, 183] width 18 height 18
type input "[DATE]"
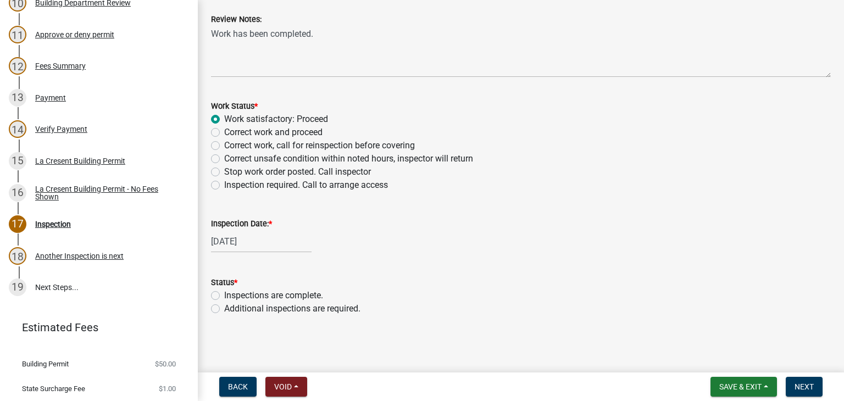
click at [224, 297] on label "Inspections are complete." at bounding box center [273, 295] width 99 height 13
click at [224, 296] on input "Inspections are complete." at bounding box center [227, 292] width 7 height 7
radio input "true"
click at [806, 385] on span "Next" at bounding box center [804, 386] width 19 height 9
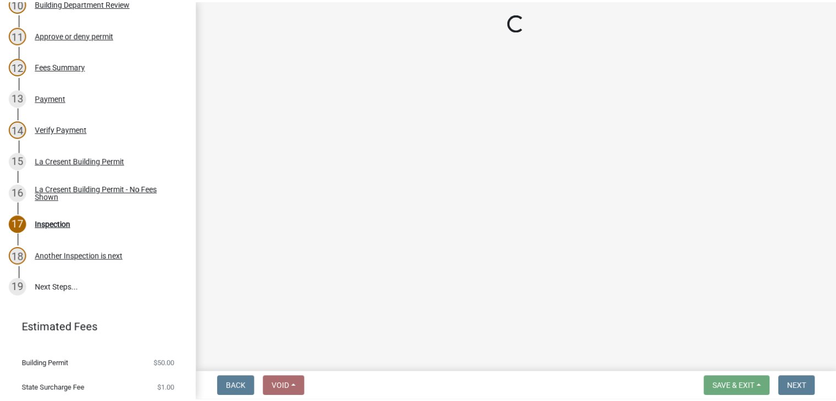
scroll to position [526, 0]
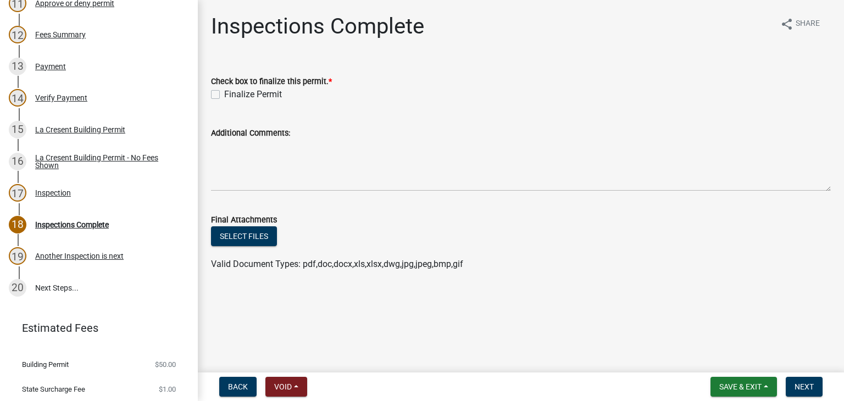
click at [224, 94] on label "Finalize Permit" at bounding box center [253, 94] width 58 height 13
click at [224, 94] on input "Finalize Permit" at bounding box center [227, 91] width 7 height 7
checkbox input "true"
click at [807, 383] on span "Next" at bounding box center [804, 386] width 19 height 9
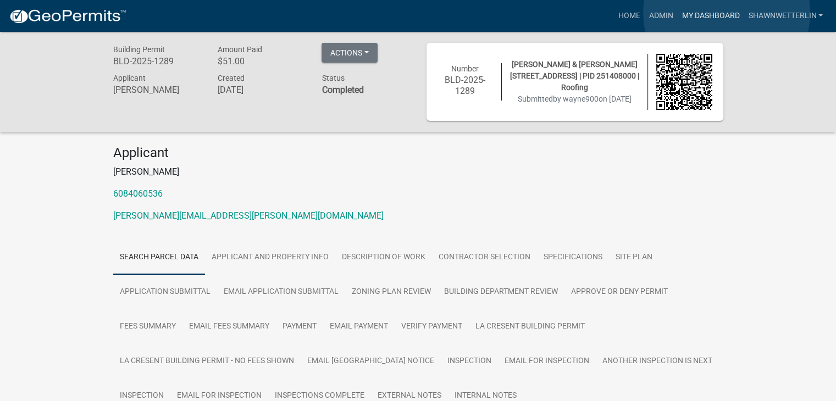
click at [726, 13] on link "My Dashboard" at bounding box center [710, 15] width 66 height 21
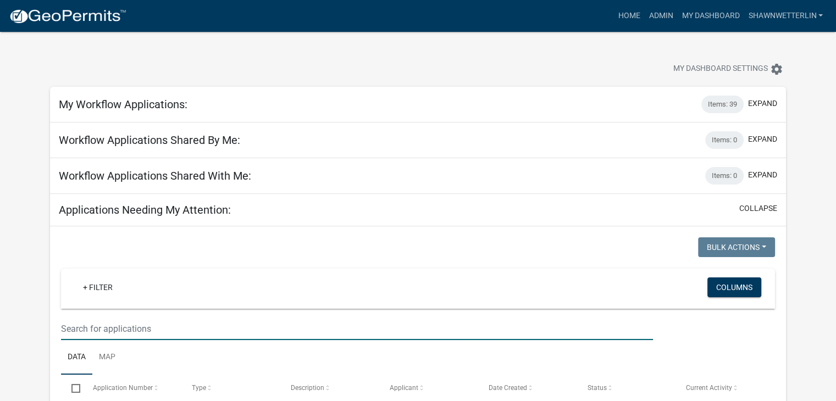
click at [176, 332] on input "text" at bounding box center [357, 329] width 592 height 23
type input "808 welshire"
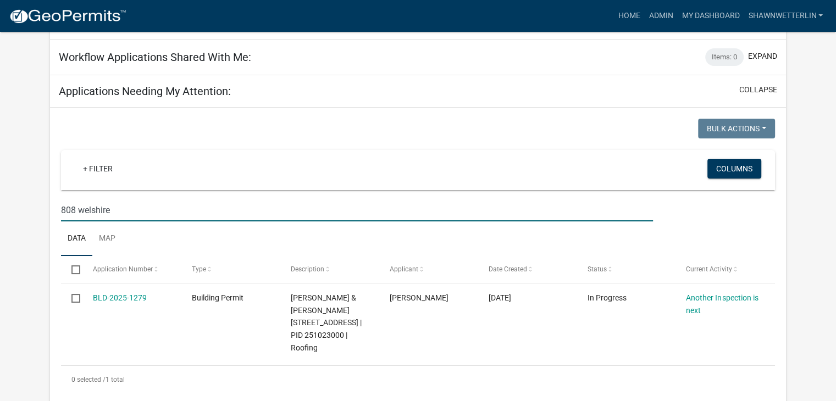
scroll to position [165, 0]
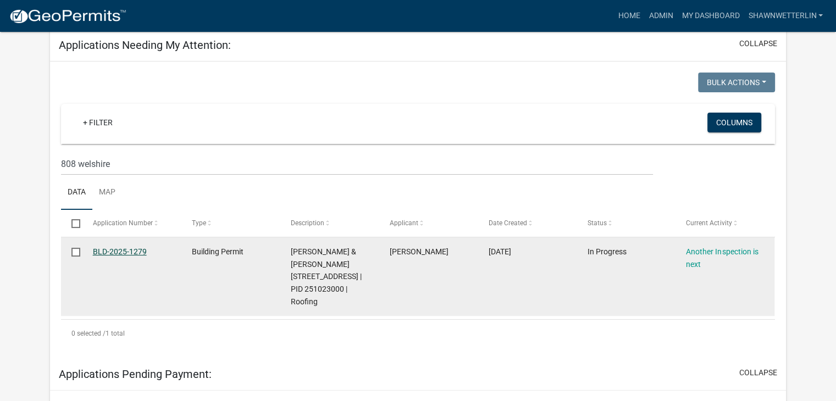
click at [122, 251] on link "BLD-2025-1279" at bounding box center [120, 251] width 54 height 9
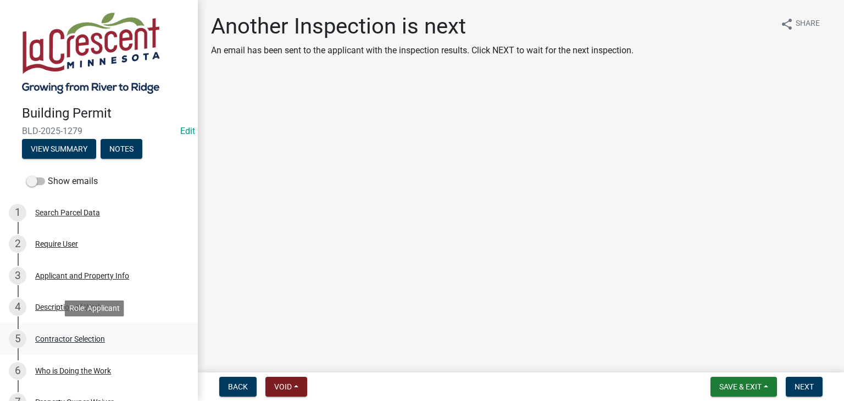
click at [76, 336] on div "Contractor Selection" at bounding box center [70, 339] width 70 height 8
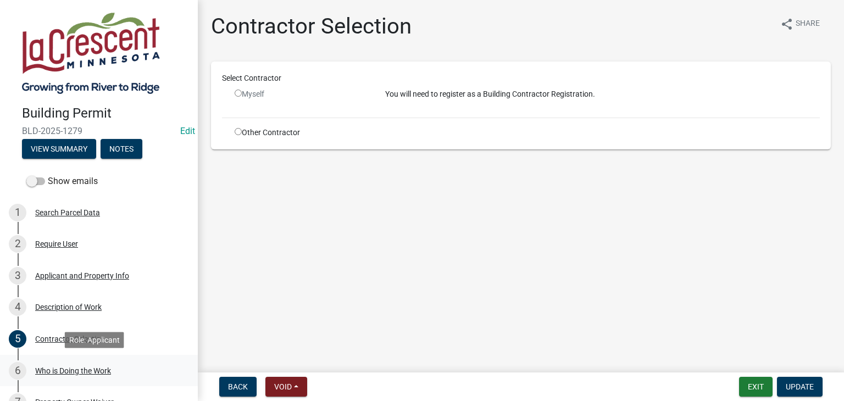
click at [69, 368] on div "Who is Doing the Work" at bounding box center [73, 371] width 76 height 8
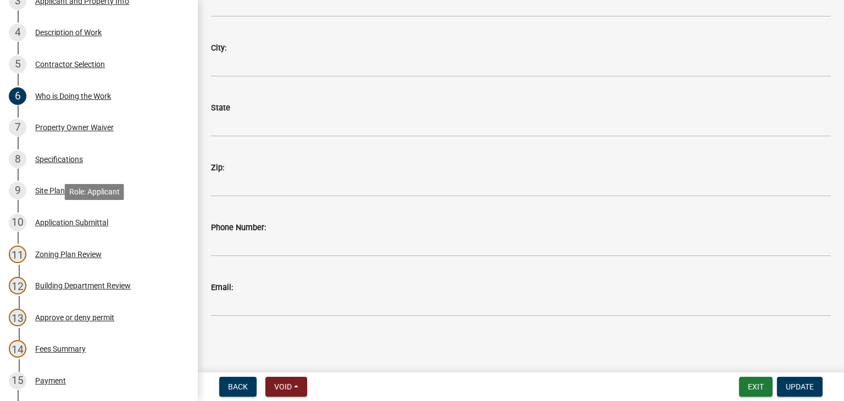
scroll to position [495, 0]
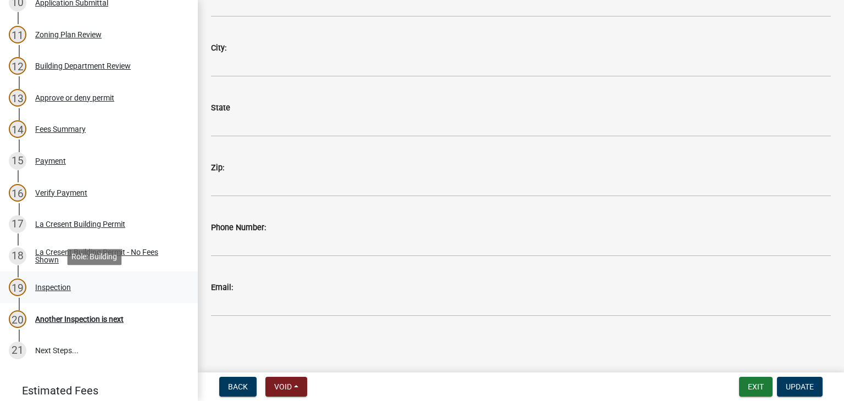
click at [57, 289] on div "Inspection" at bounding box center [53, 288] width 36 height 8
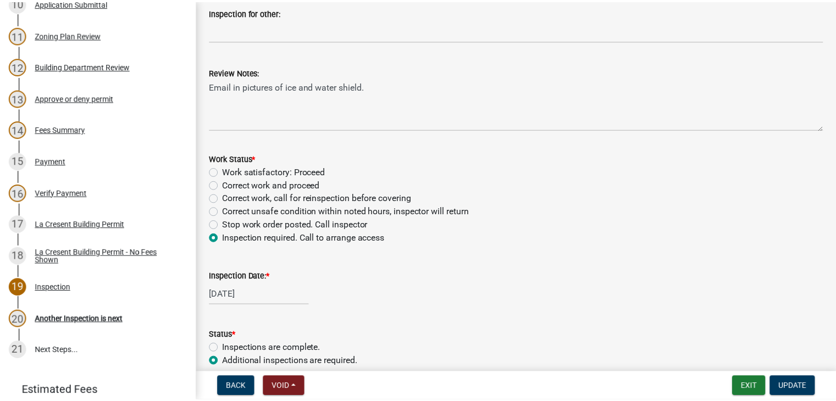
scroll to position [437, 0]
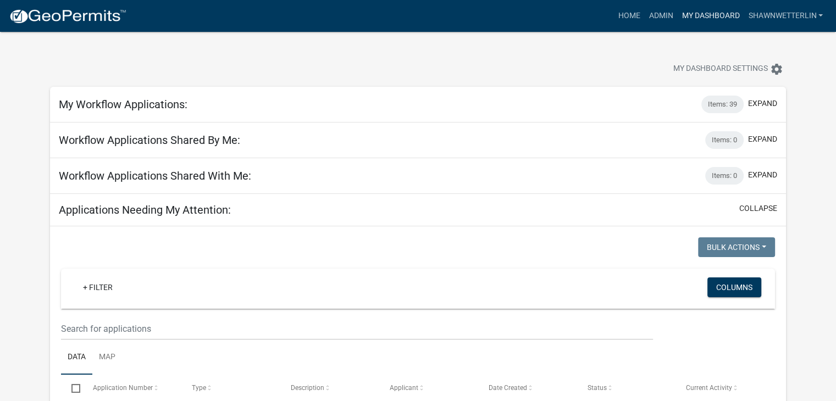
click at [710, 17] on link "My Dashboard" at bounding box center [710, 15] width 66 height 21
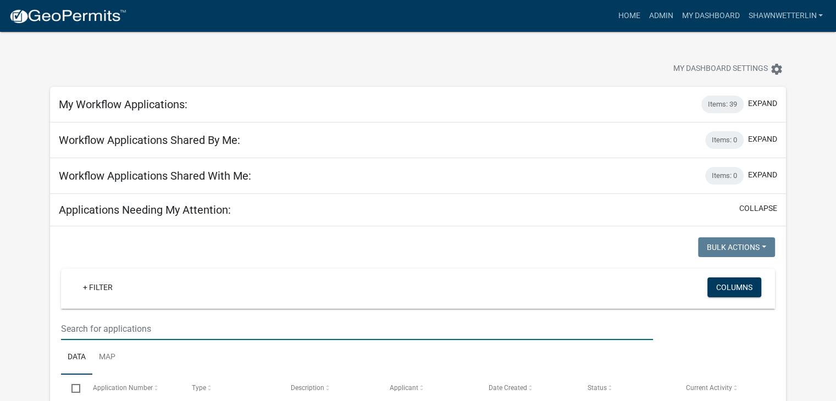
click at [157, 320] on input "text" at bounding box center [357, 329] width 592 height 23
type input "306"
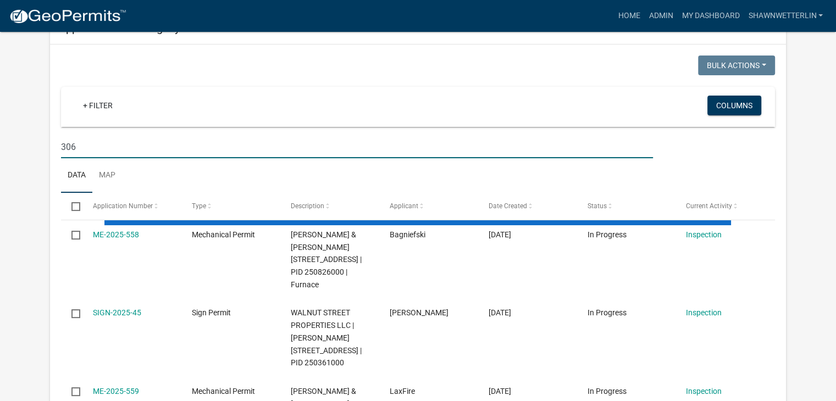
scroll to position [220, 0]
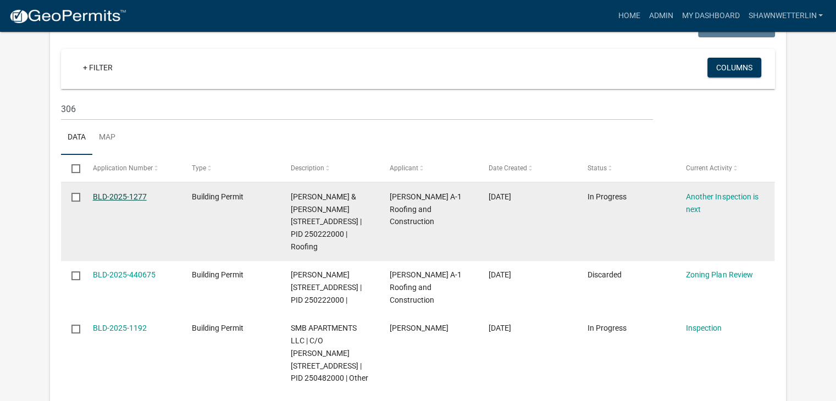
click at [134, 196] on link "BLD-2025-1277" at bounding box center [120, 196] width 54 height 9
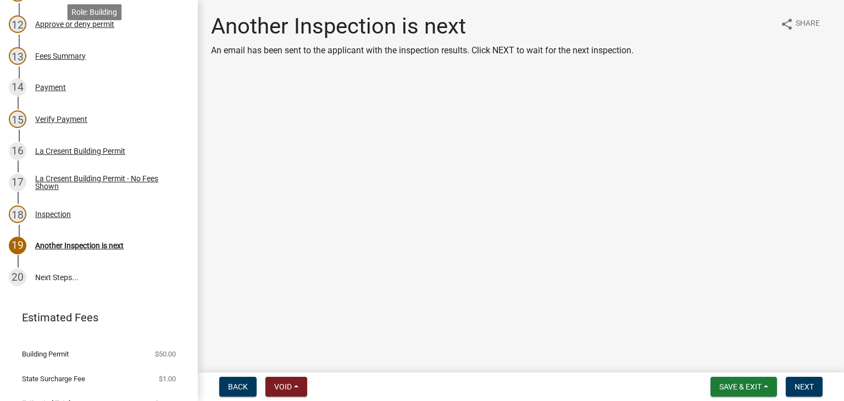
scroll to position [550, 0]
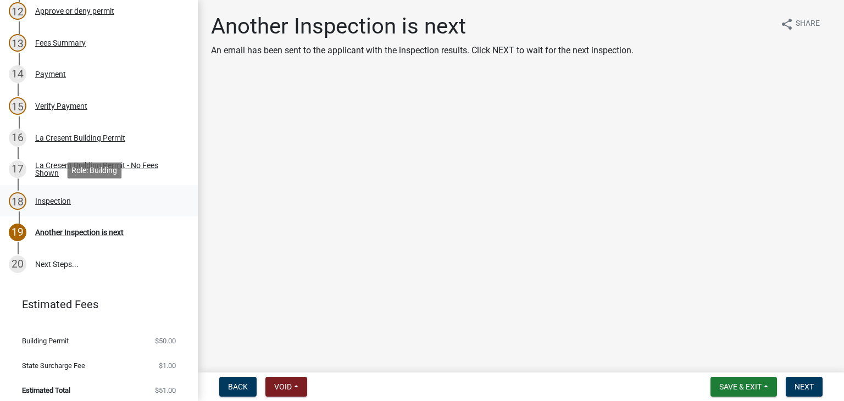
click at [55, 202] on div "Inspection" at bounding box center [53, 201] width 36 height 8
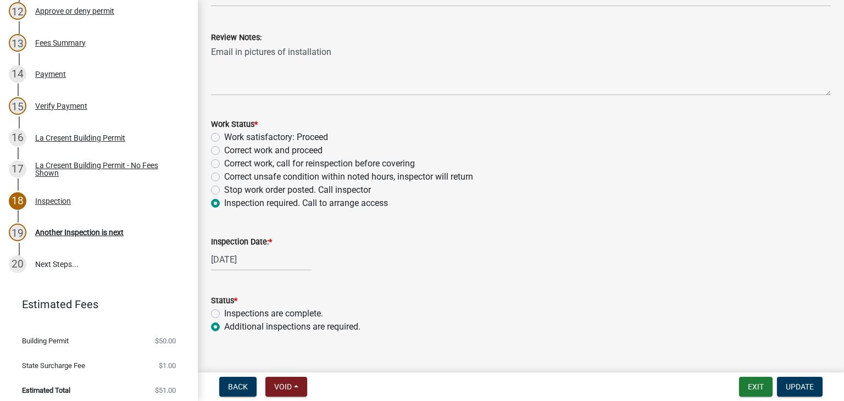
scroll to position [437, 0]
